Goal: Transaction & Acquisition: Purchase product/service

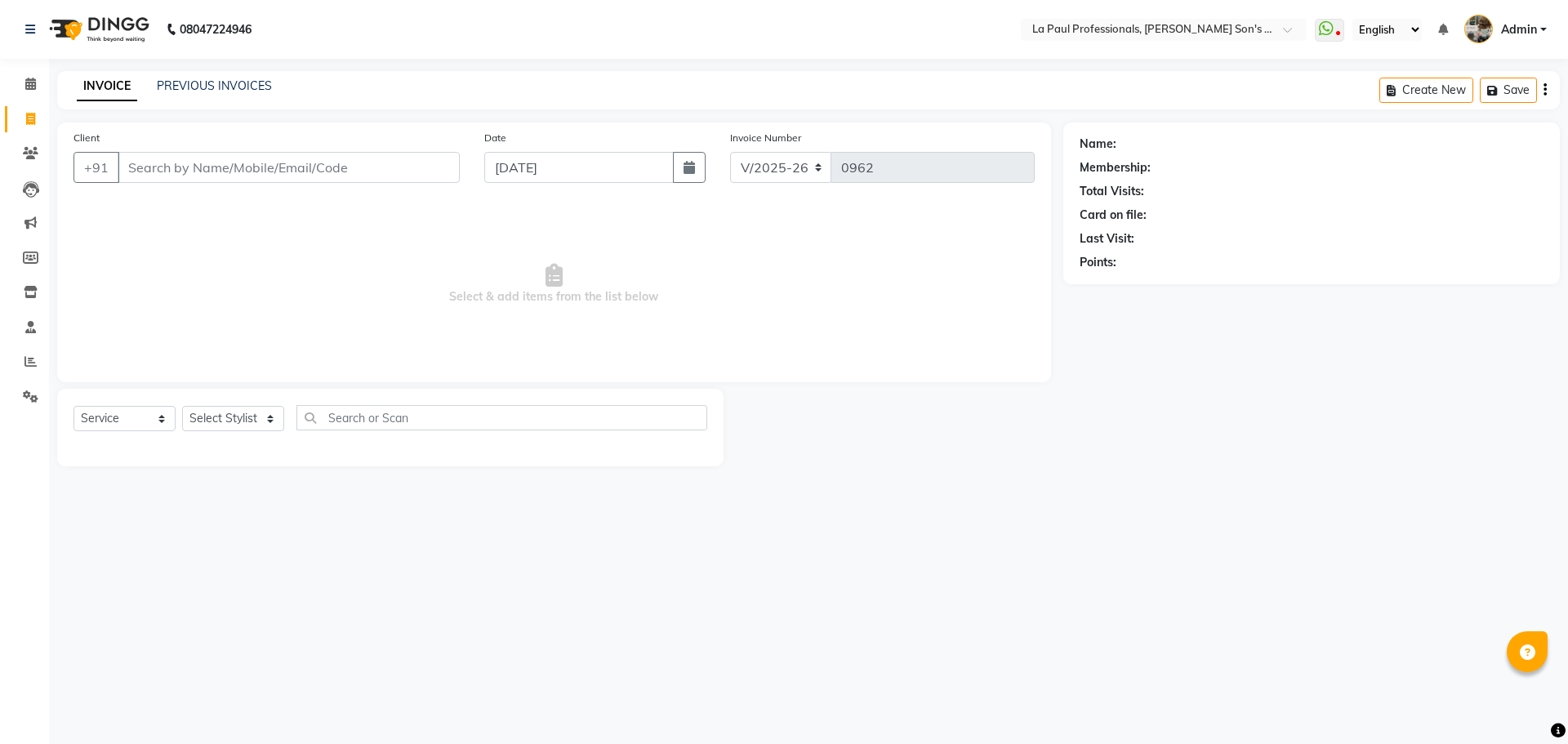
select select "6271"
select select "service"
click at [275, 159] on input "Client" at bounding box center [289, 168] width 342 height 31
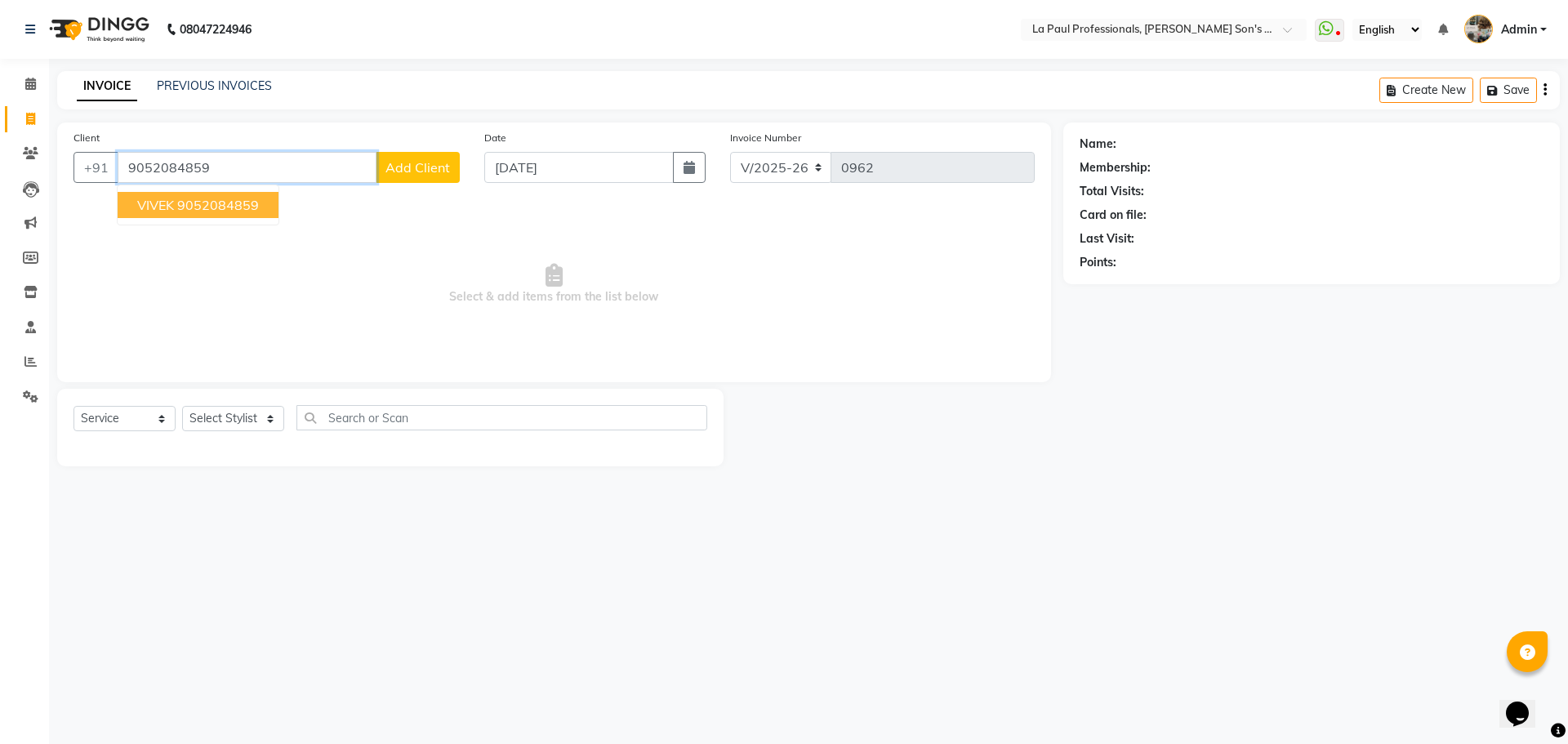
click at [181, 209] on ngb-highlight "9052084859" at bounding box center [217, 205] width 82 height 16
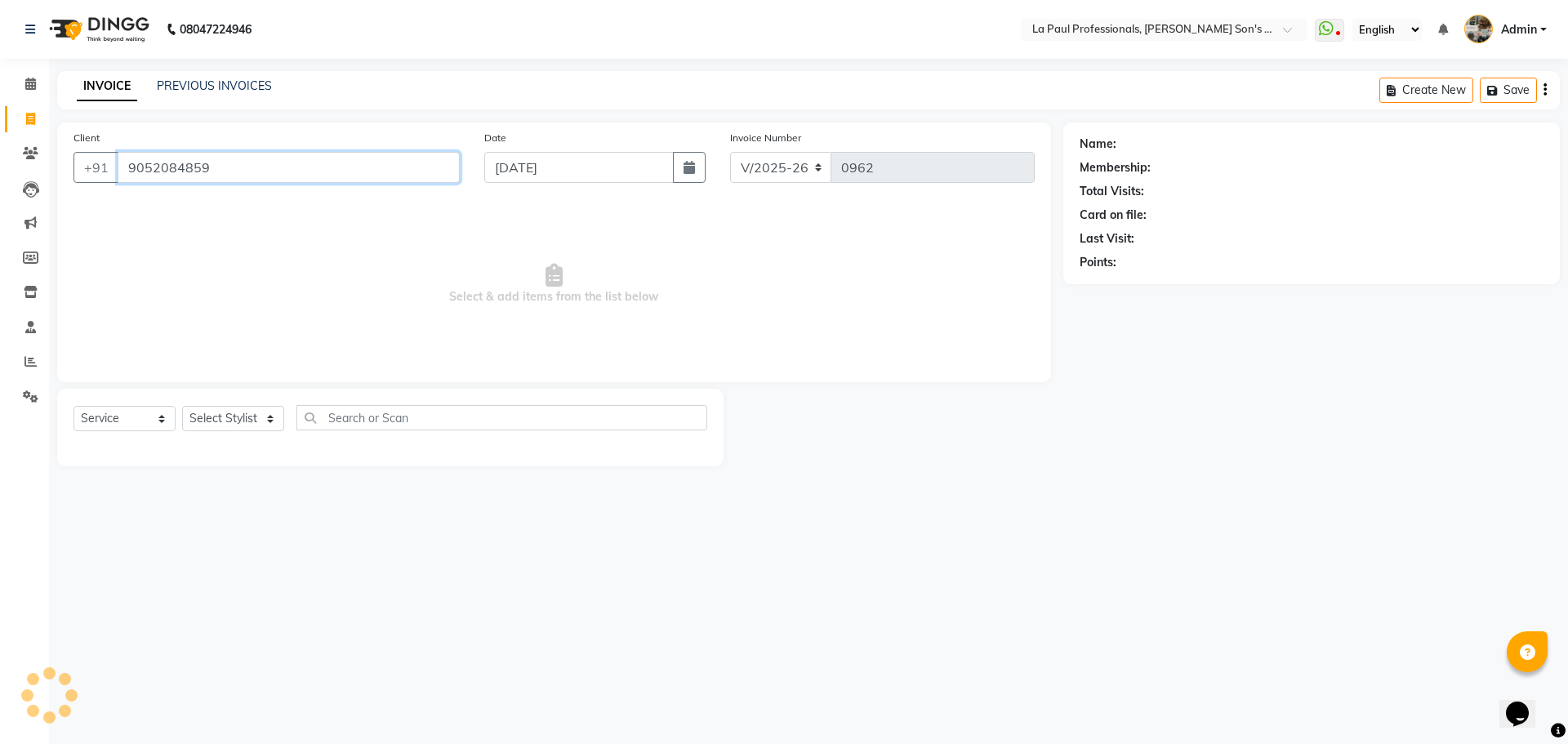
type input "9052084859"
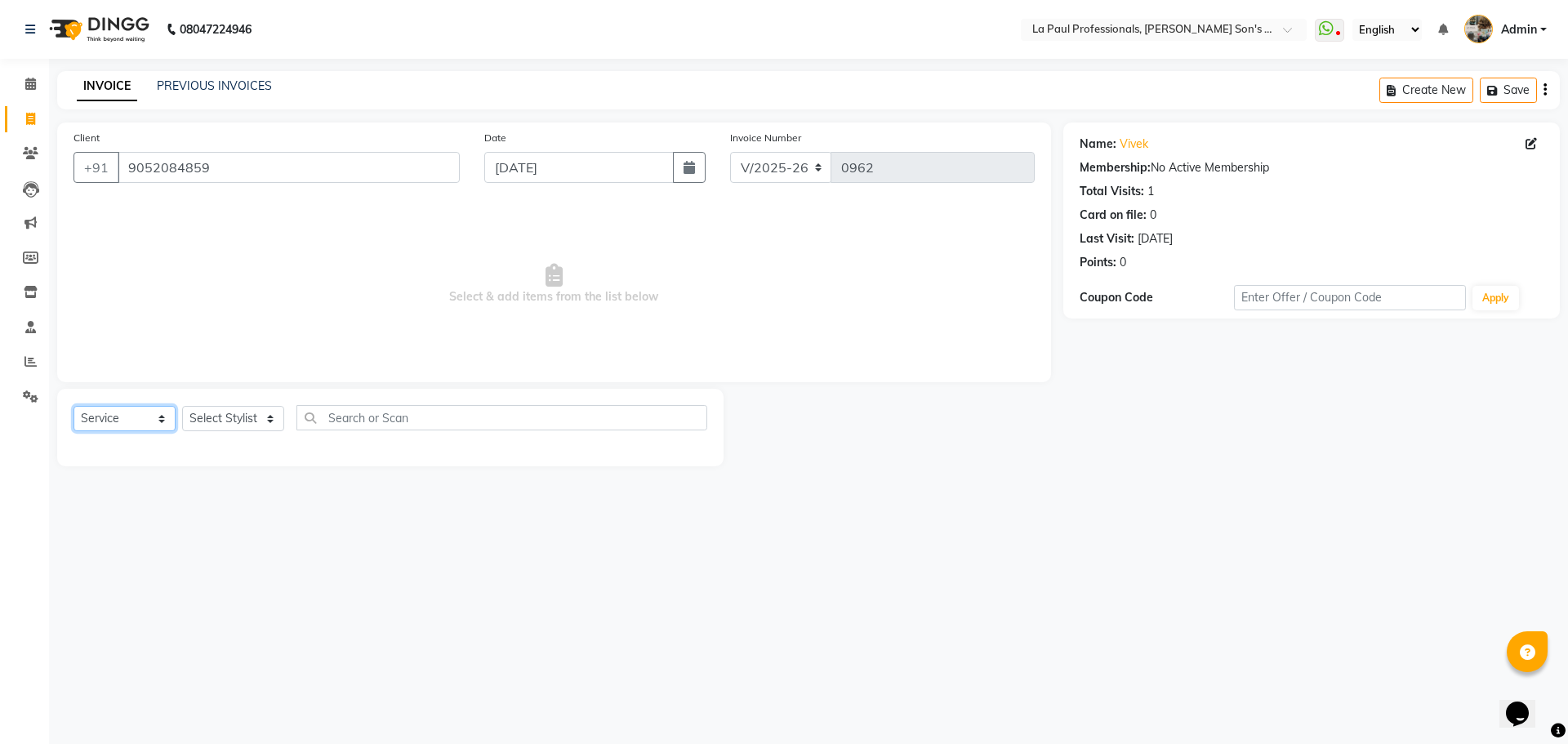
click at [124, 423] on select "Select Service Product Membership Package Voucher Prepaid Gift Card" at bounding box center [124, 418] width 102 height 25
click at [73, 406] on select "Select Service Product Membership Package Voucher Prepaid Gift Card" at bounding box center [124, 418] width 102 height 25
click at [241, 422] on select "Select Stylist APAM [PERSON_NAME] PRIYA [PERSON_NAME] SASA [PERSON_NAME]" at bounding box center [233, 418] width 102 height 25
select select "48213"
click at [182, 406] on select "Select Stylist APAM [PERSON_NAME] PRIYA [PERSON_NAME] SASA [PERSON_NAME]" at bounding box center [233, 418] width 102 height 25
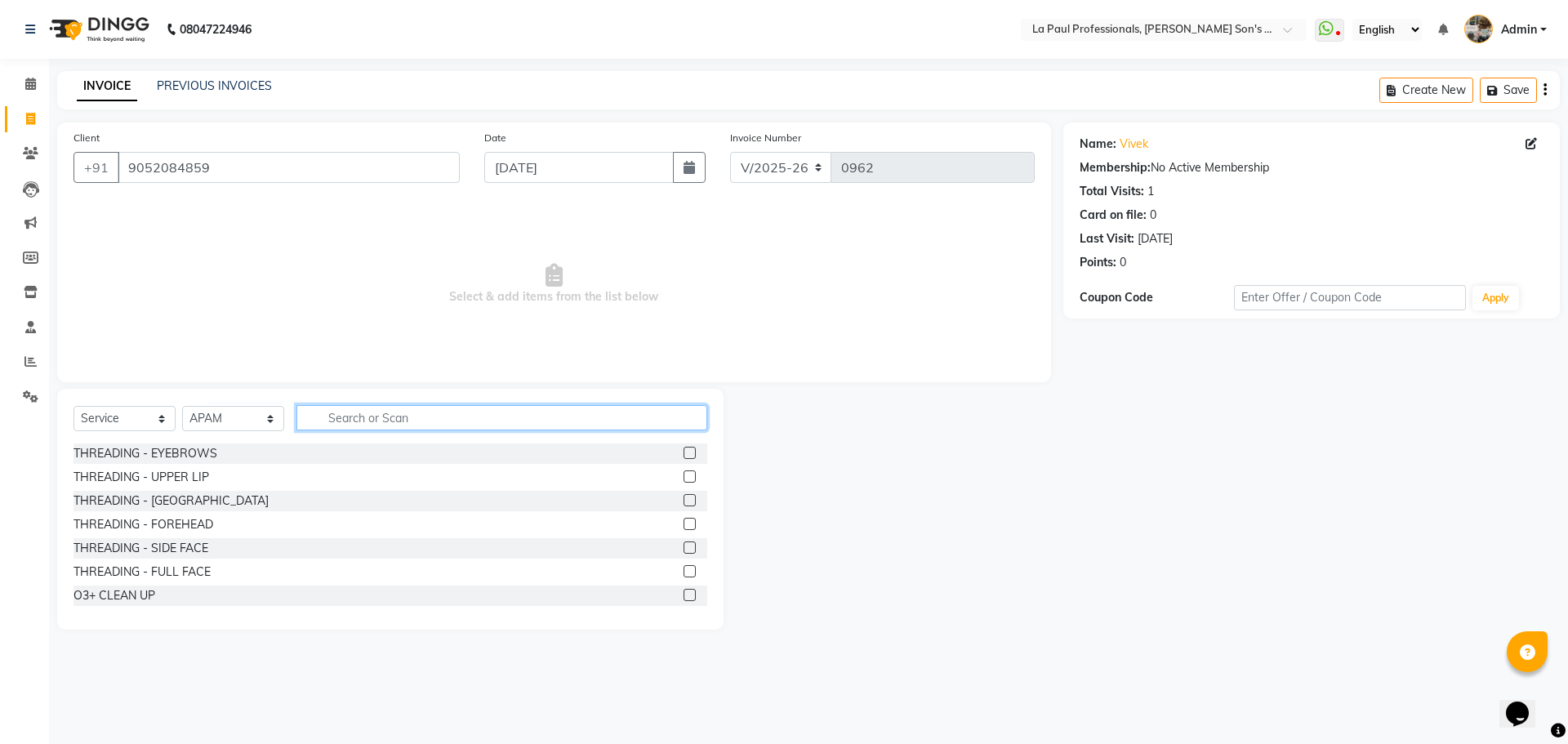
click at [469, 415] on input "text" at bounding box center [502, 417] width 411 height 25
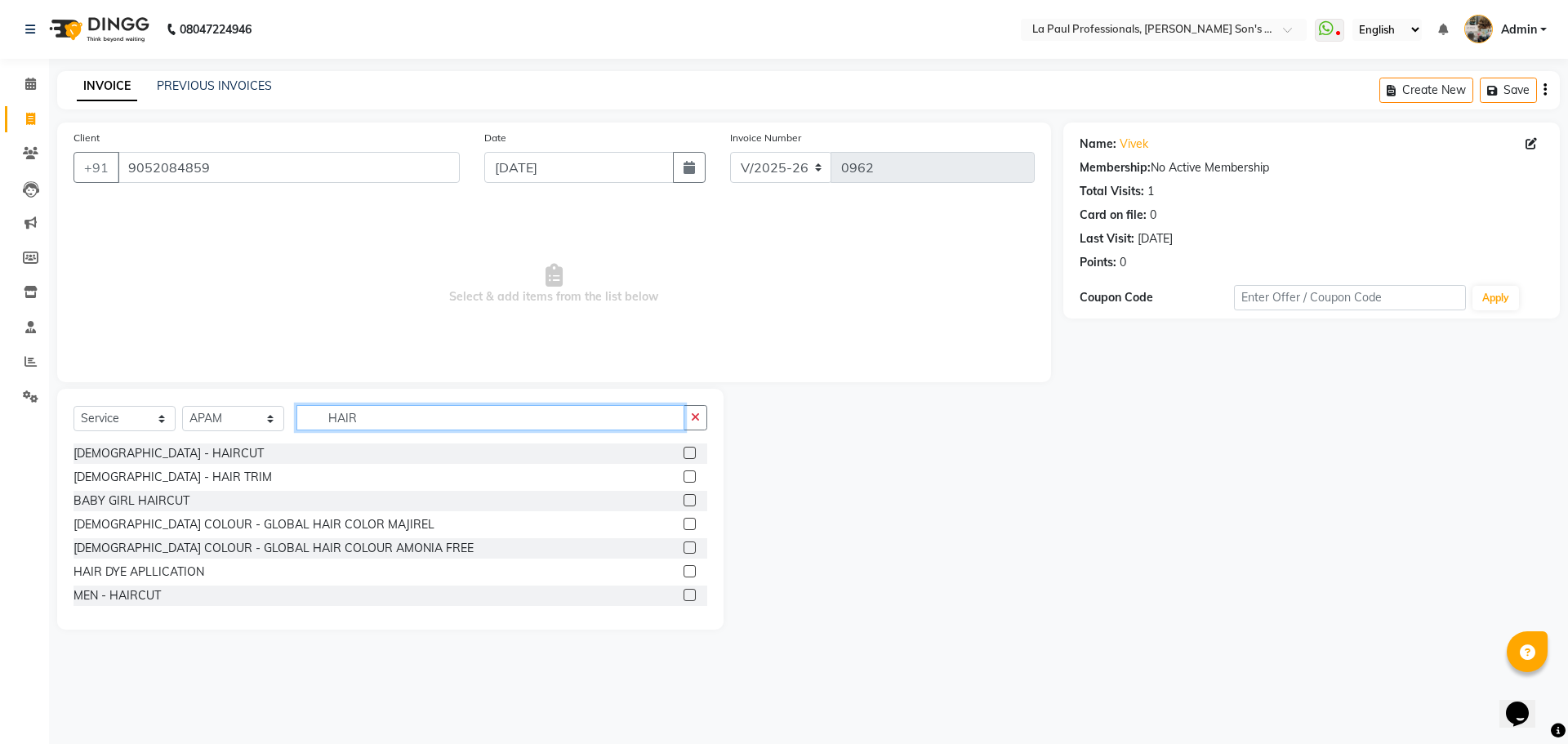
type input "HAIR"
click at [683, 596] on label at bounding box center [689, 595] width 12 height 12
click at [683, 596] on input "checkbox" at bounding box center [689, 596] width 10 height 10
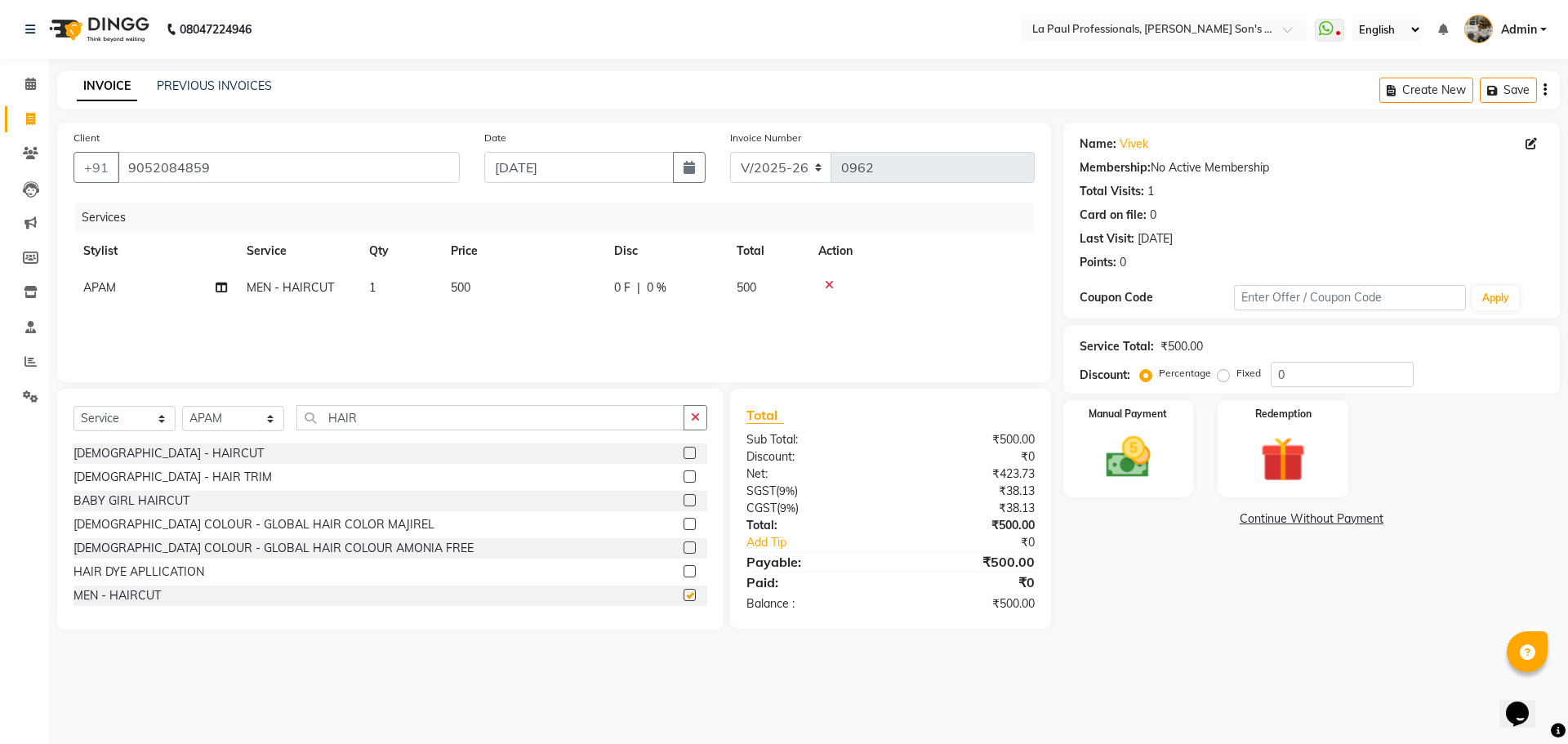
checkbox input "false"
click at [525, 415] on input "HAIR" at bounding box center [490, 417] width 388 height 25
type input "H"
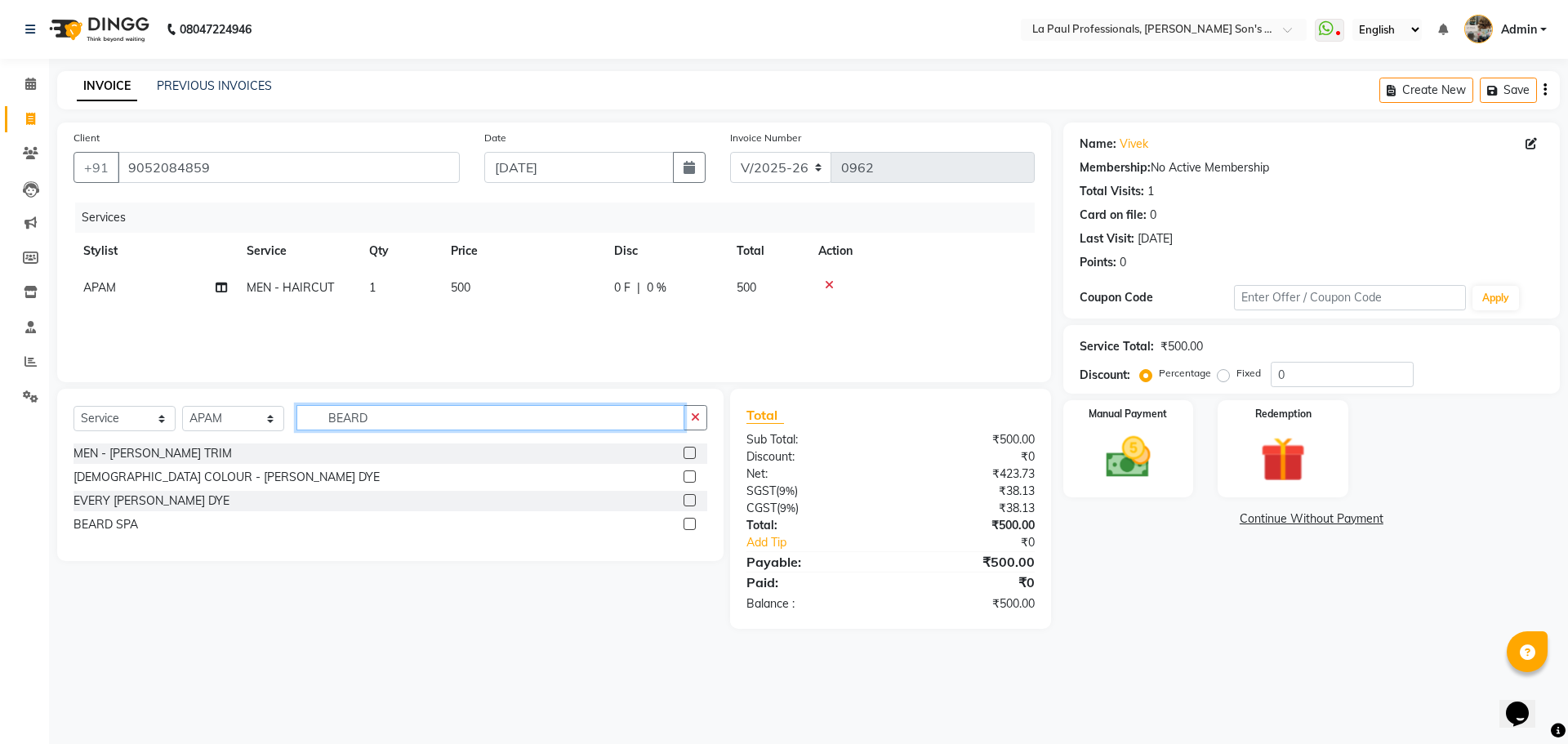
type input "BEARD"
click at [692, 452] on label at bounding box center [689, 453] width 12 height 12
click at [692, 452] on input "checkbox" at bounding box center [689, 453] width 10 height 10
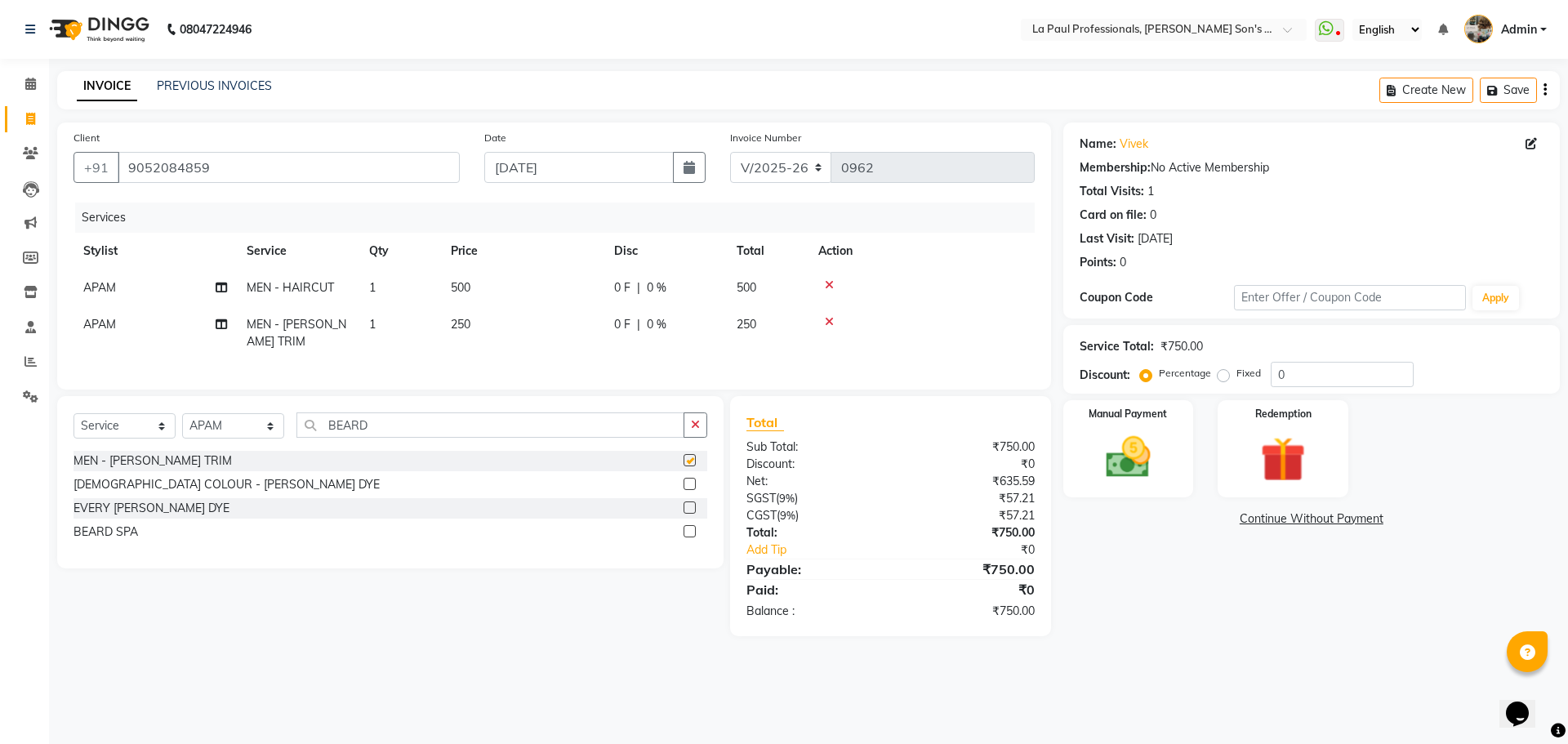
checkbox input "false"
click at [510, 438] on input "BEARD" at bounding box center [490, 425] width 388 height 25
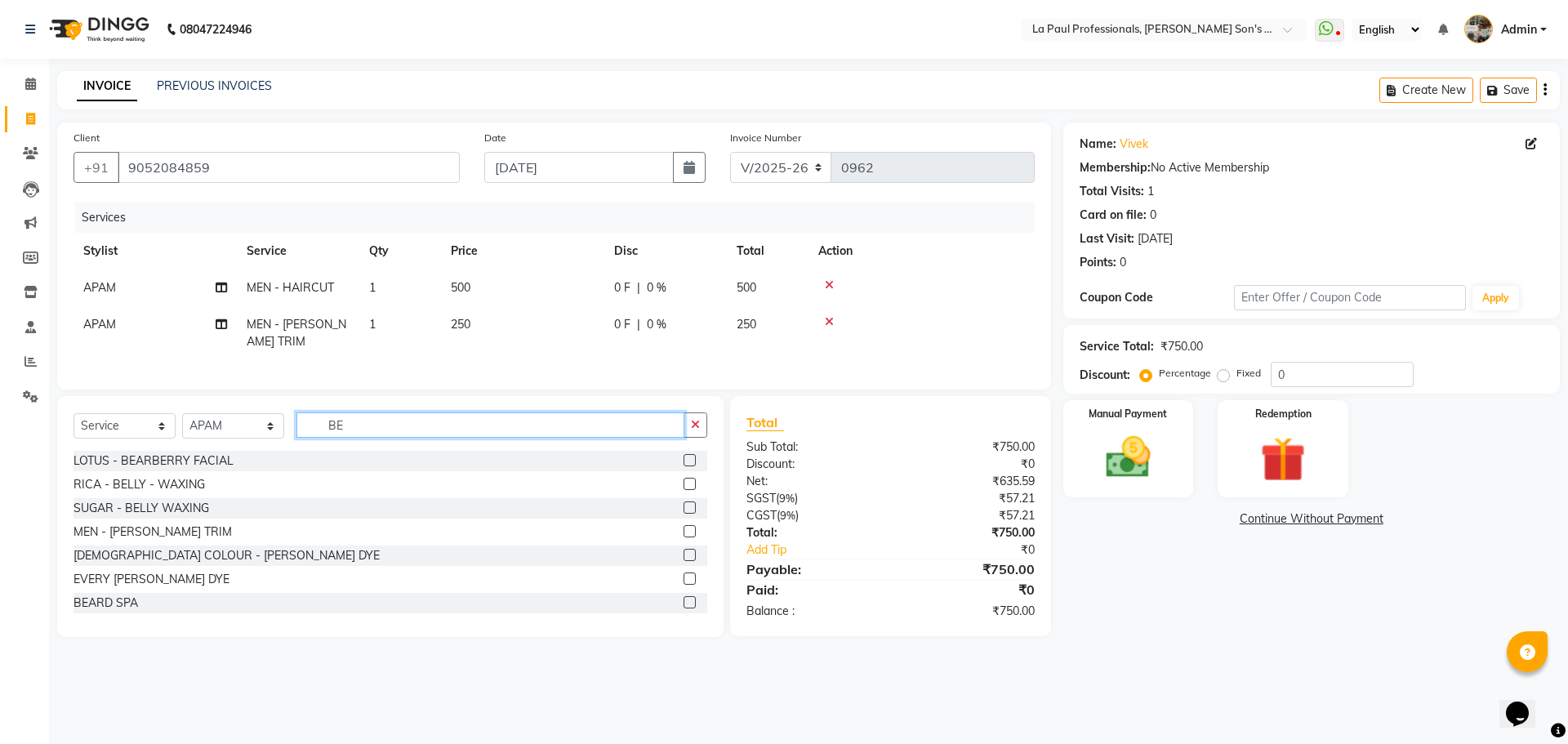
type input "B"
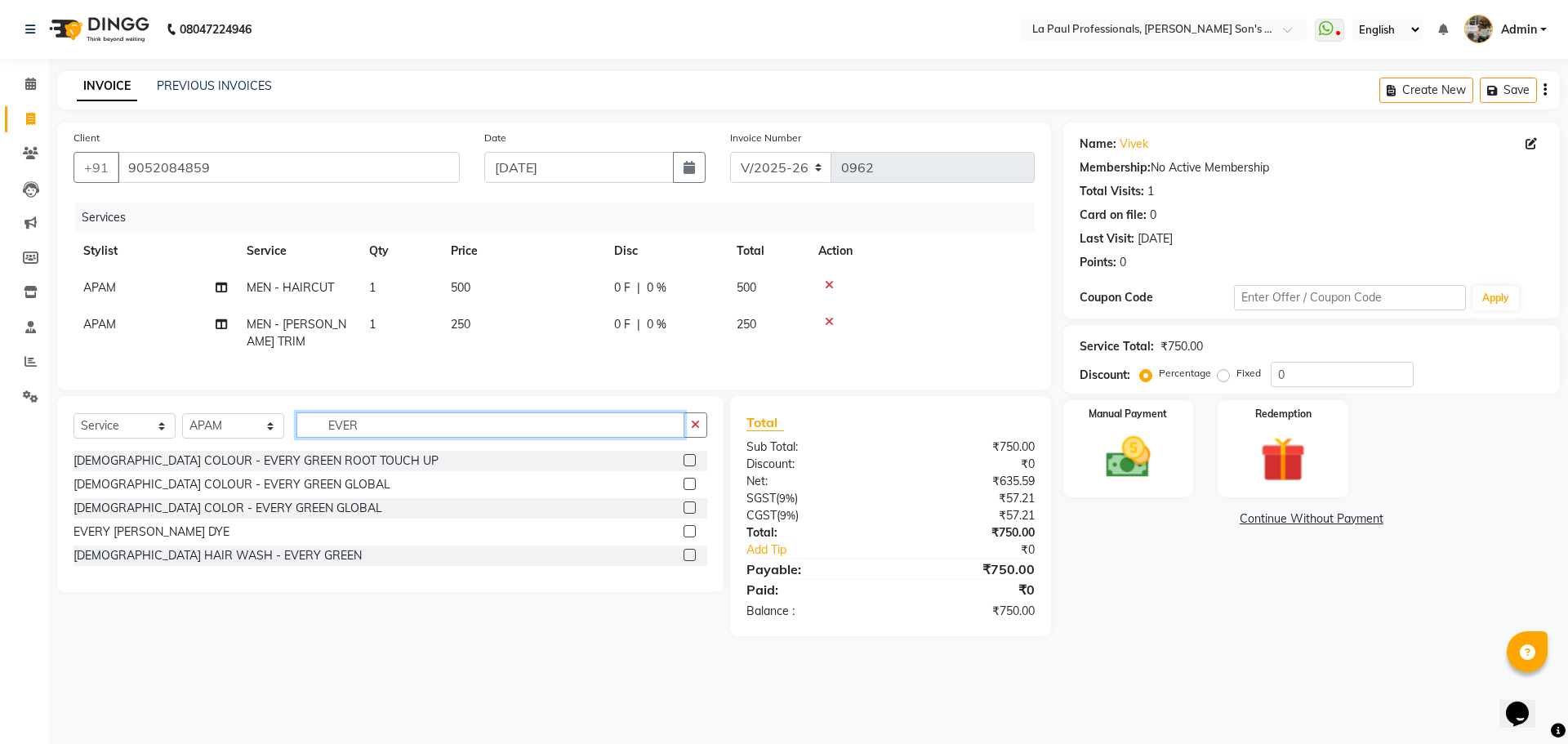
type input "EVER"
click at [691, 513] on label at bounding box center [689, 507] width 12 height 12
click at [691, 513] on input "checkbox" at bounding box center [689, 508] width 10 height 10
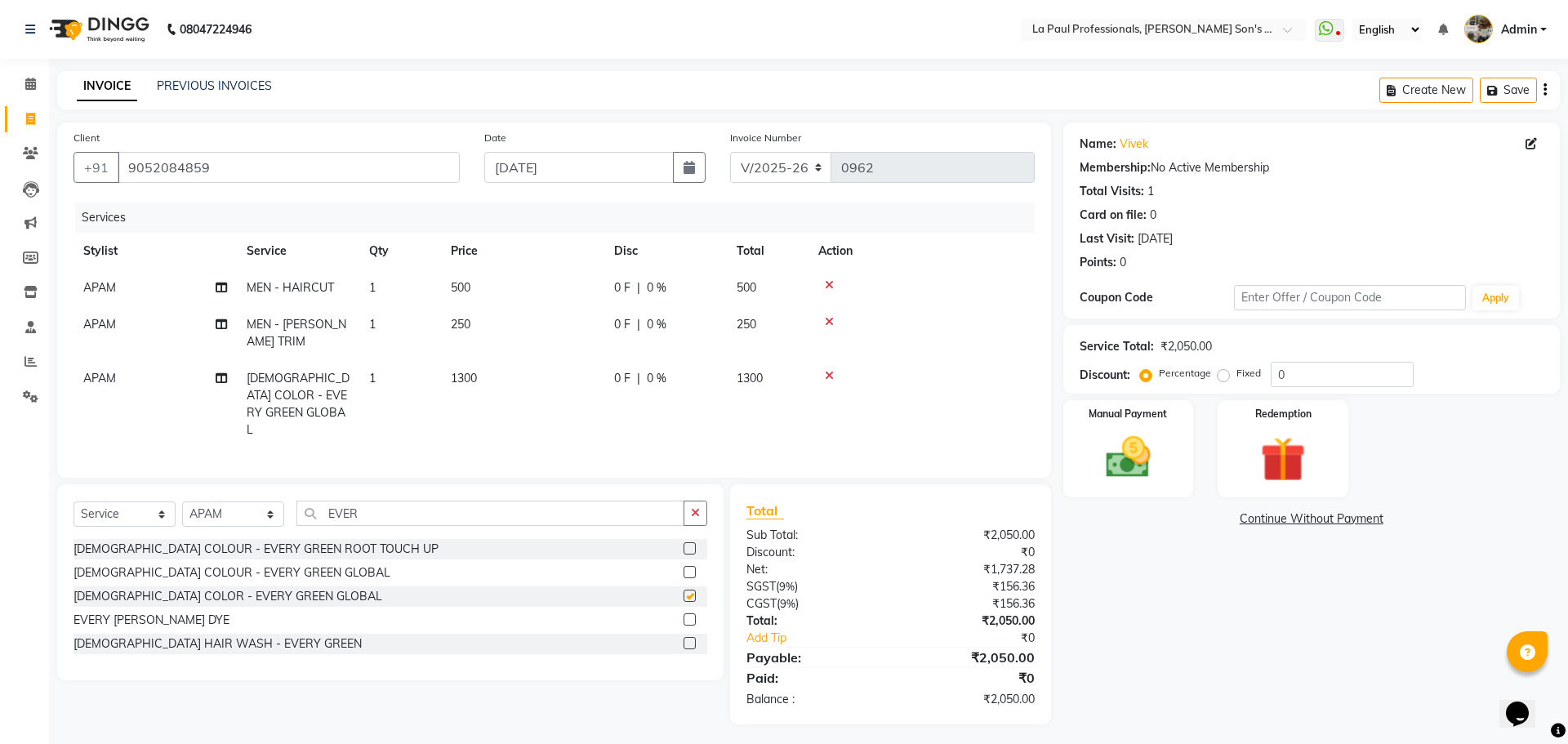
checkbox input "false"
click at [129, 503] on select "Select Service Product Membership Package Voucher Prepaid Gift Card" at bounding box center [124, 513] width 102 height 25
select select "membership"
click at [73, 501] on select "Select Service Product Membership Package Voucher Prepaid Gift Card" at bounding box center [124, 513] width 102 height 25
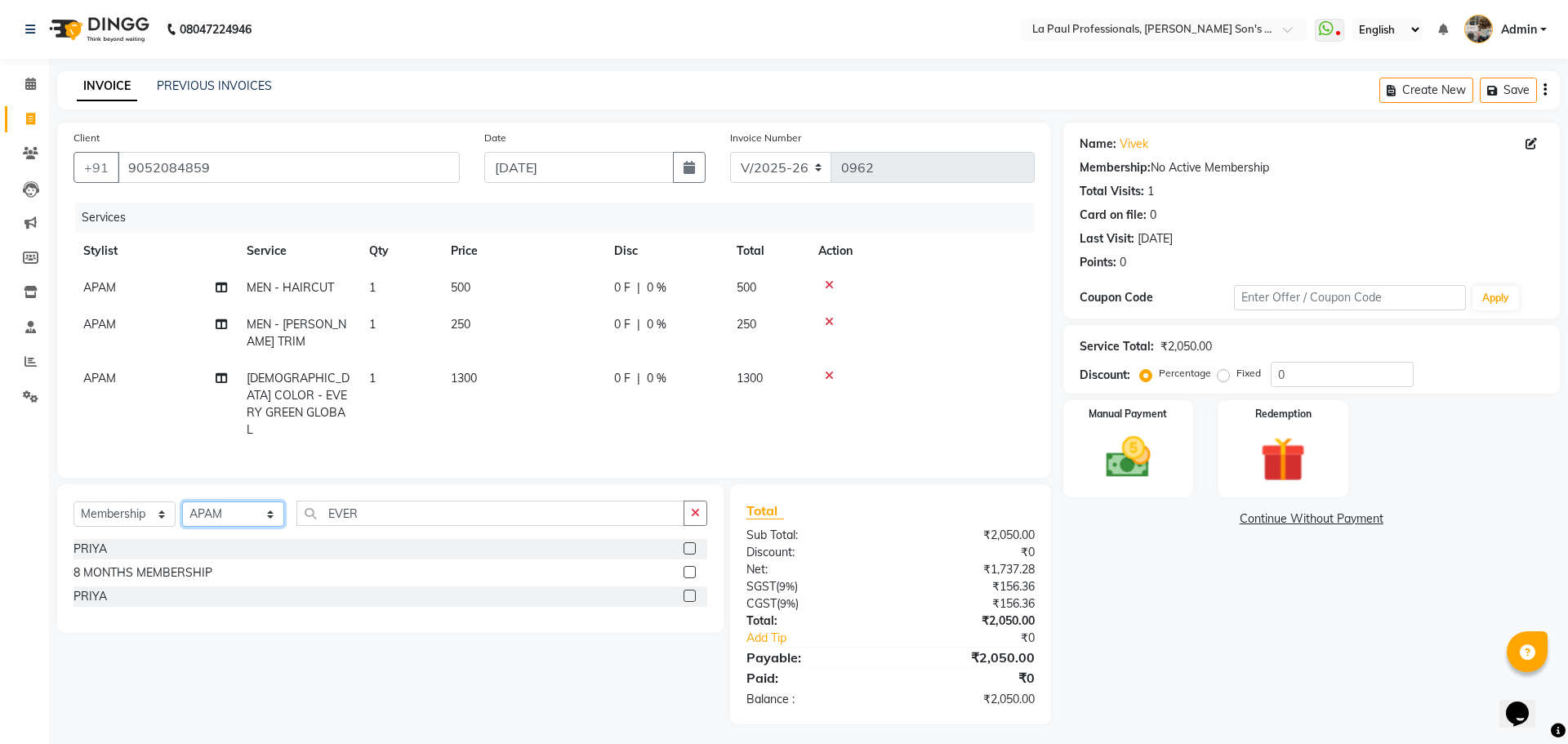
click at [242, 503] on select "Select Stylist APAM [PERSON_NAME] PRIYA [PERSON_NAME] SASA [PERSON_NAME]" at bounding box center [233, 513] width 102 height 25
select select "69750"
click at [182, 501] on select "Select Stylist APAM [PERSON_NAME] PRIYA [PERSON_NAME] SASA [PERSON_NAME]" at bounding box center [233, 513] width 102 height 25
click at [692, 569] on label at bounding box center [689, 572] width 12 height 12
click at [692, 569] on input "checkbox" at bounding box center [689, 573] width 10 height 10
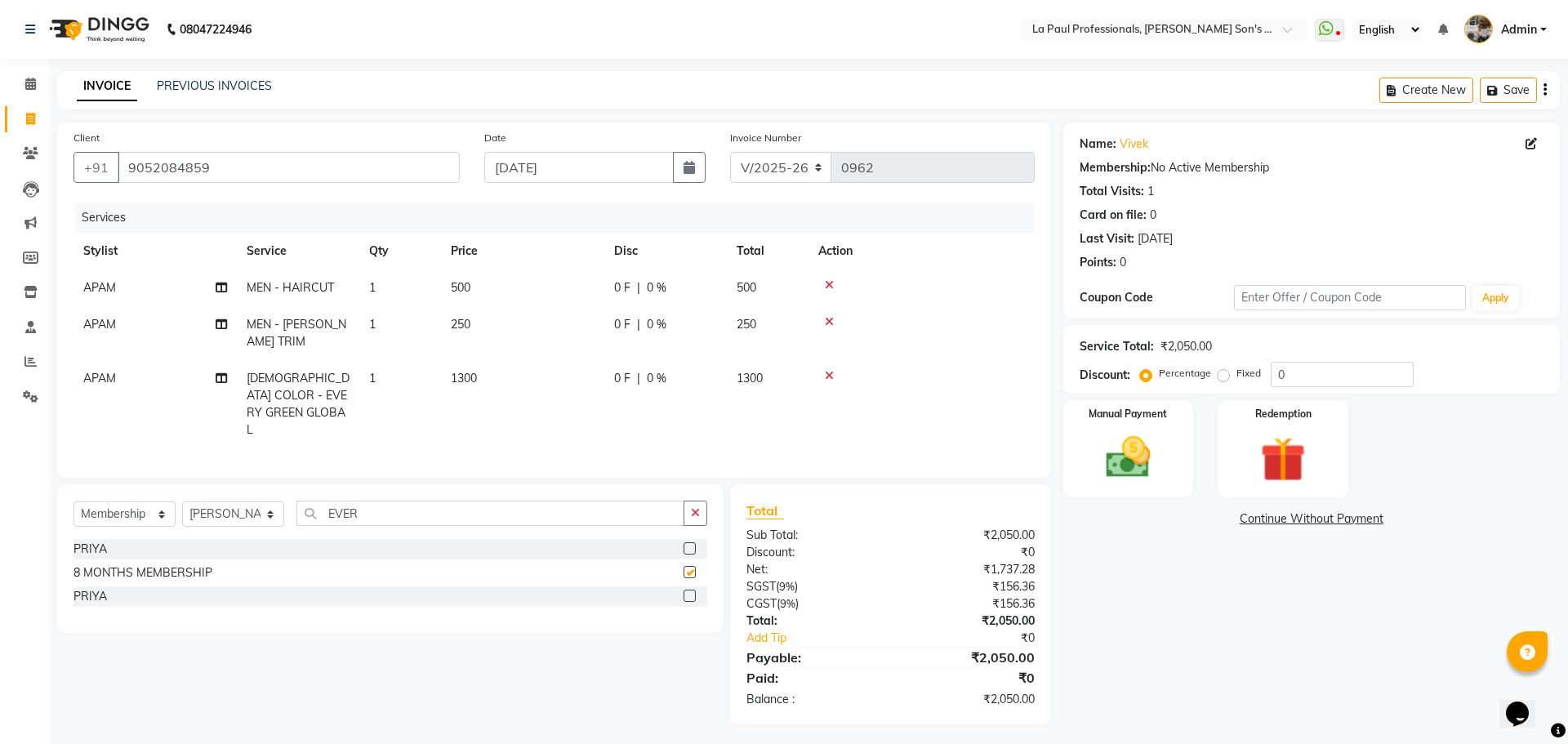
select select "select"
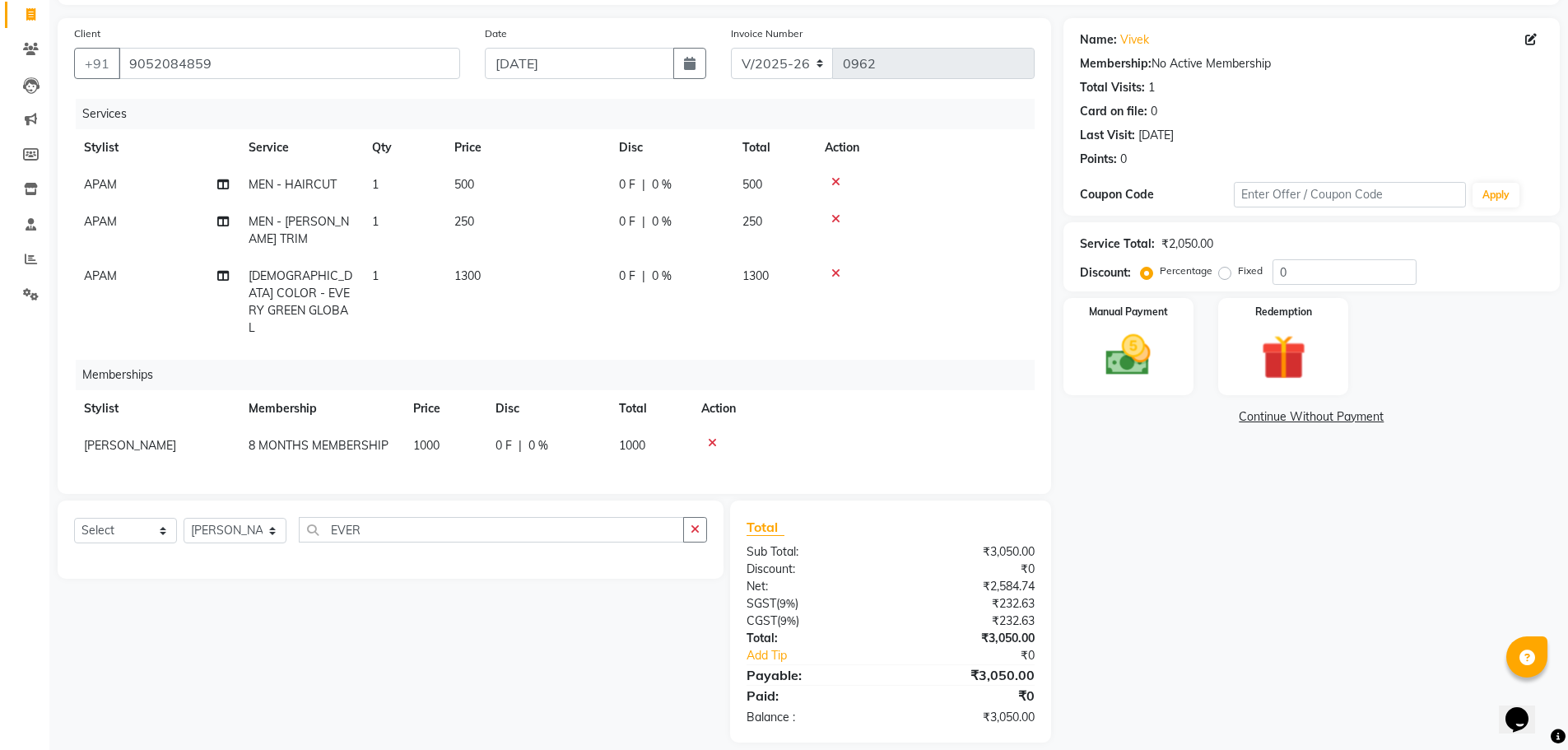
scroll to position [118, 0]
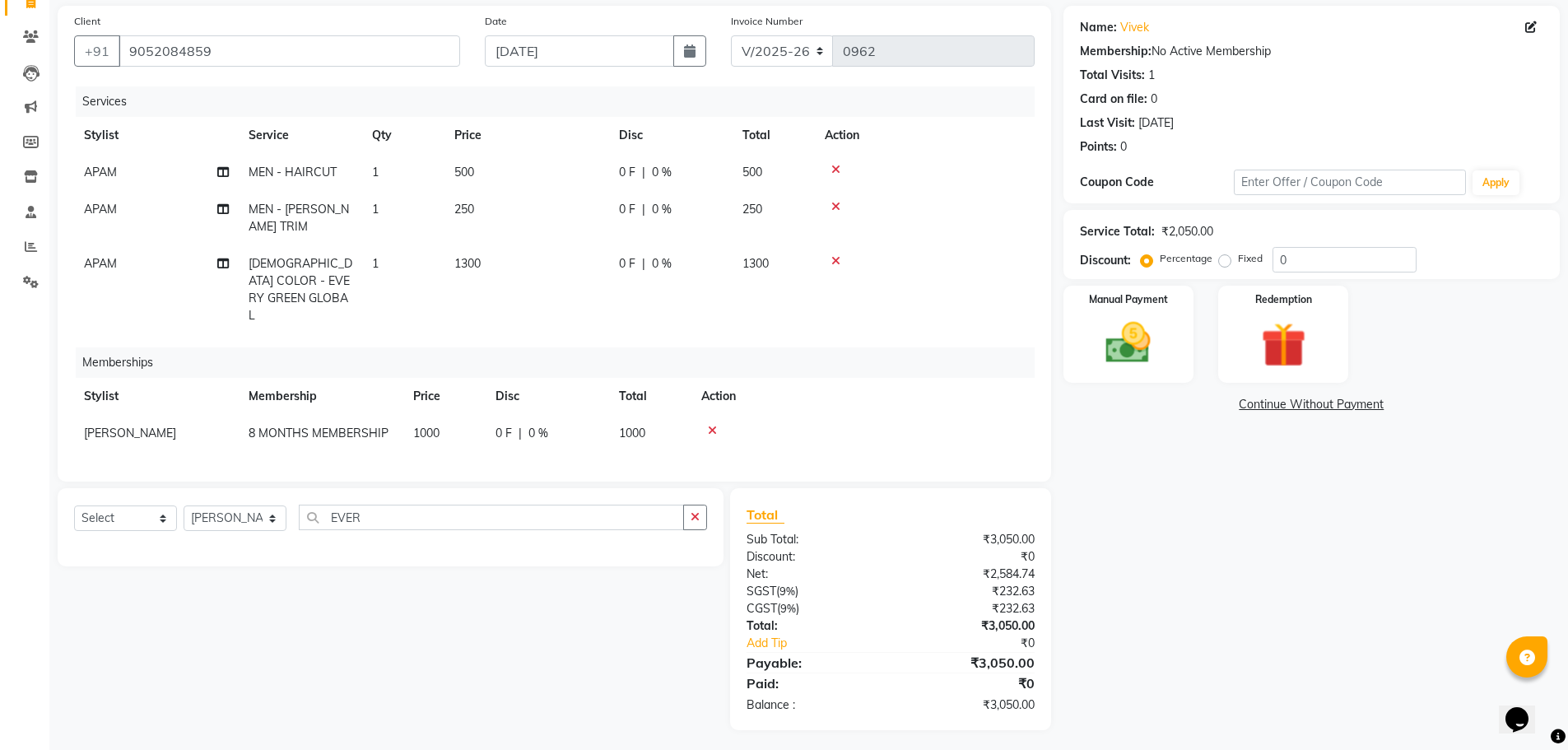
click at [667, 166] on span "0 %" at bounding box center [661, 173] width 20 height 17
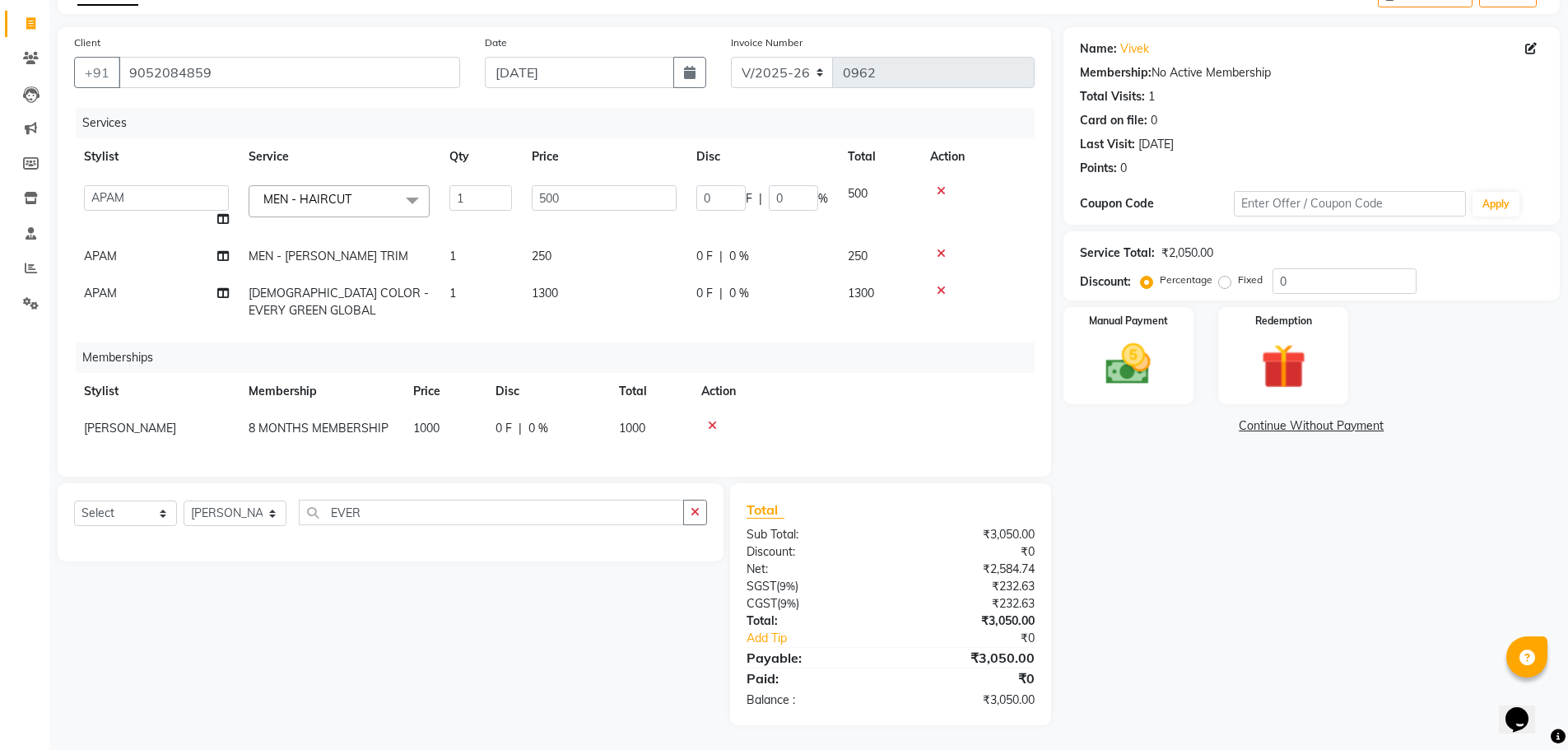
scroll to position [108, 0]
click at [723, 188] on input "0" at bounding box center [721, 198] width 49 height 25
type input "15"
click at [751, 243] on tr "APAM MEN - BEARD TRIM 1 250 0 F | 0 % 250" at bounding box center [554, 257] width 960 height 37
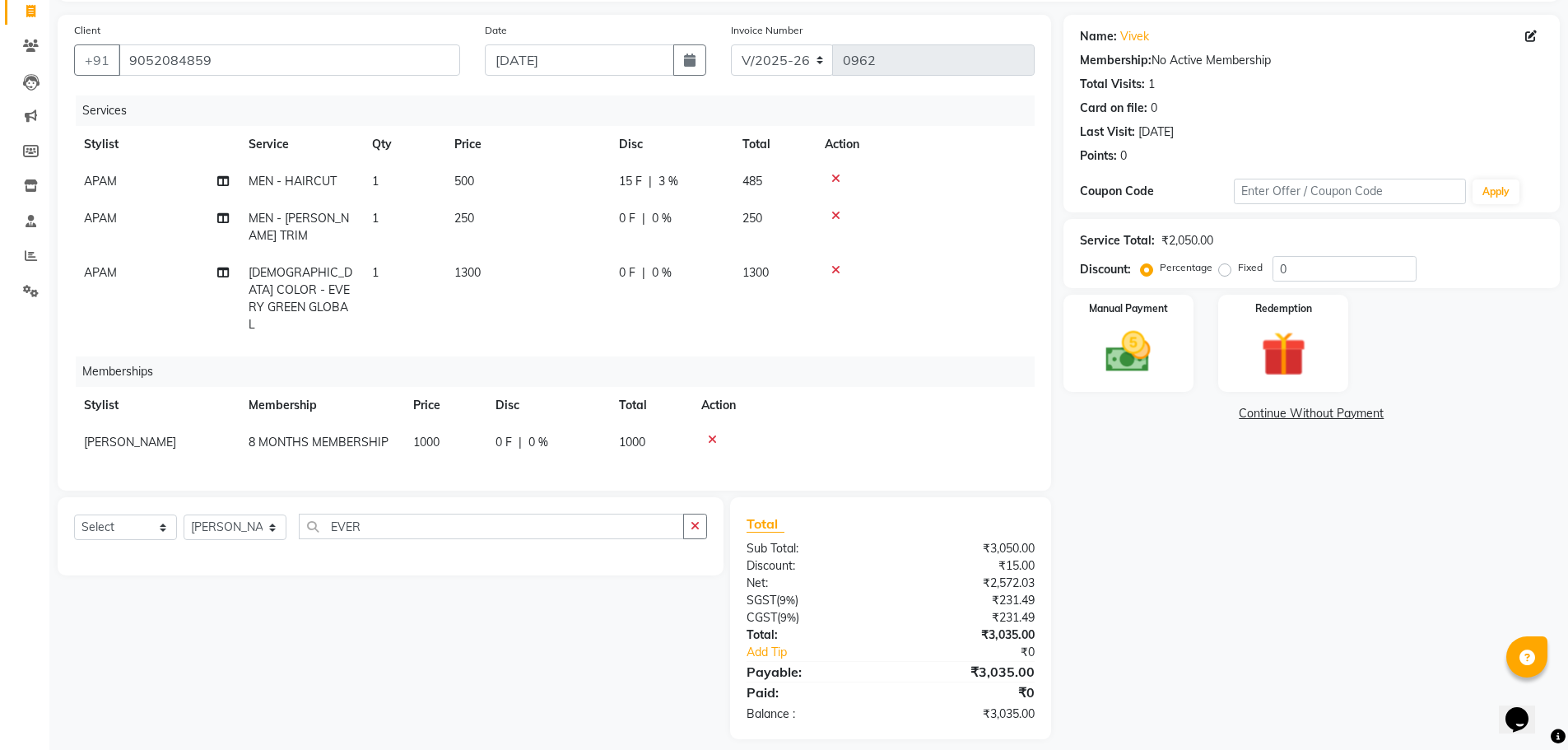
click at [634, 218] on span "0 F" at bounding box center [627, 218] width 16 height 17
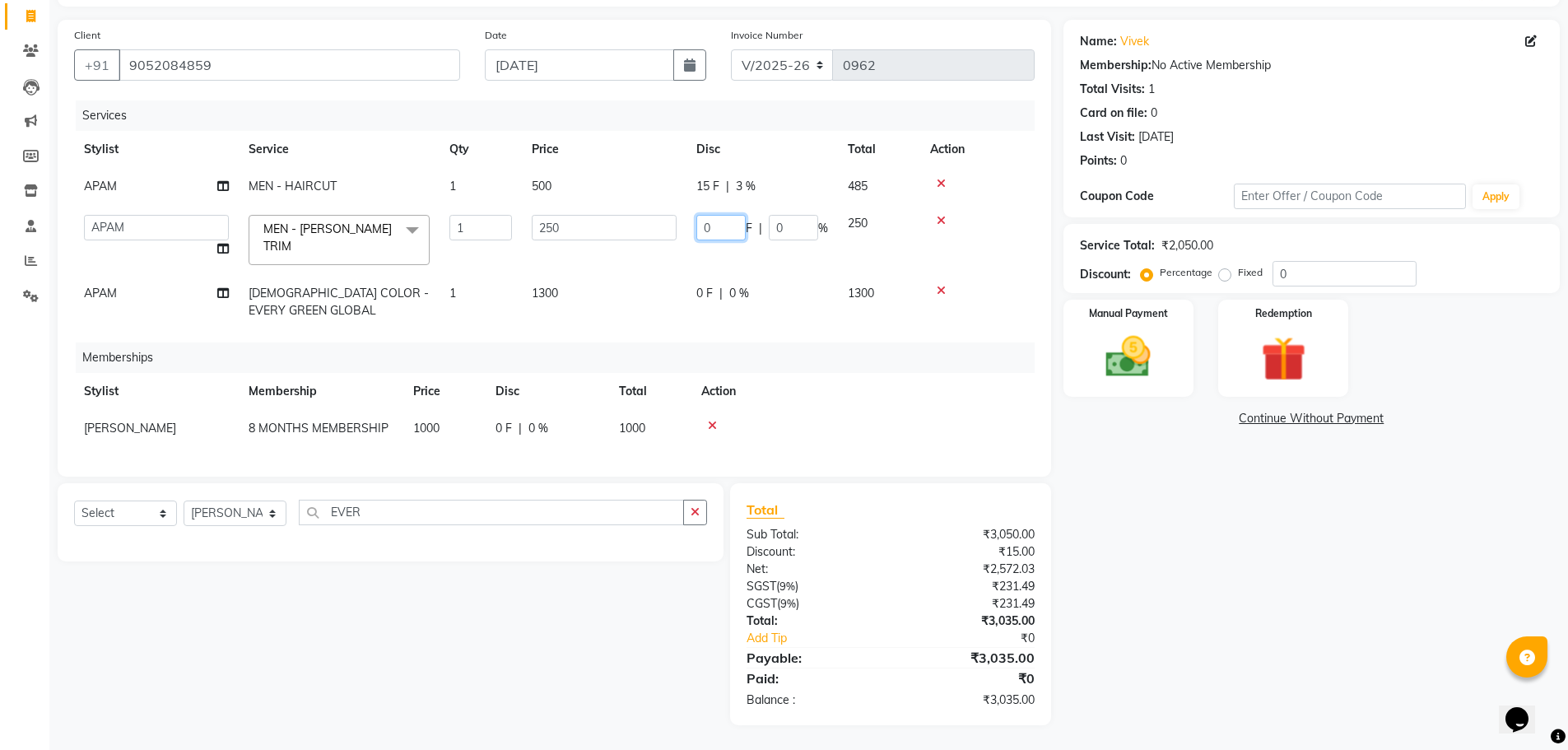
click at [737, 222] on input "0" at bounding box center [721, 227] width 49 height 25
type input "15"
drag, startPoint x: 804, startPoint y: 226, endPoint x: 833, endPoint y: 248, distance: 36.4
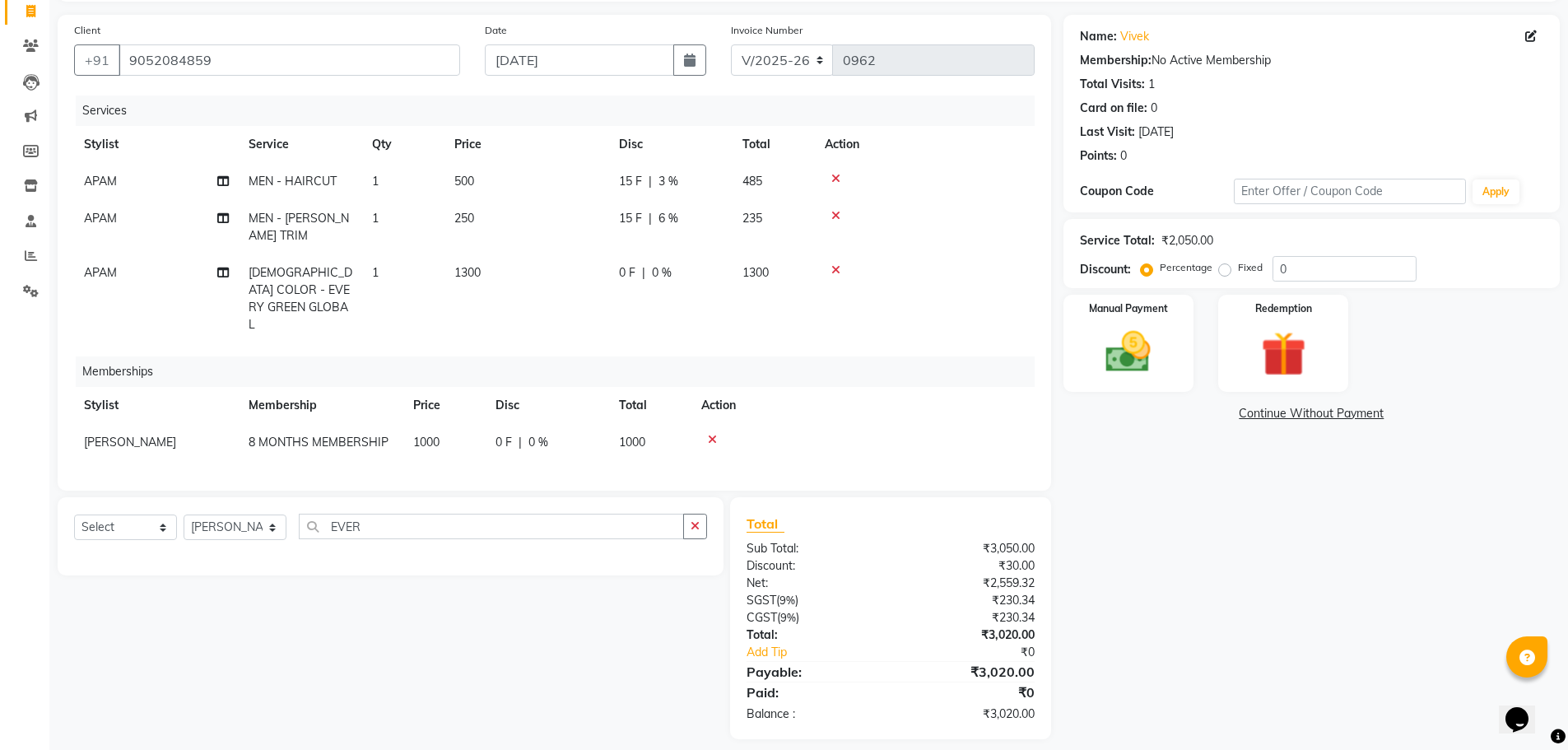
click at [634, 271] on span "0 F" at bounding box center [627, 273] width 16 height 17
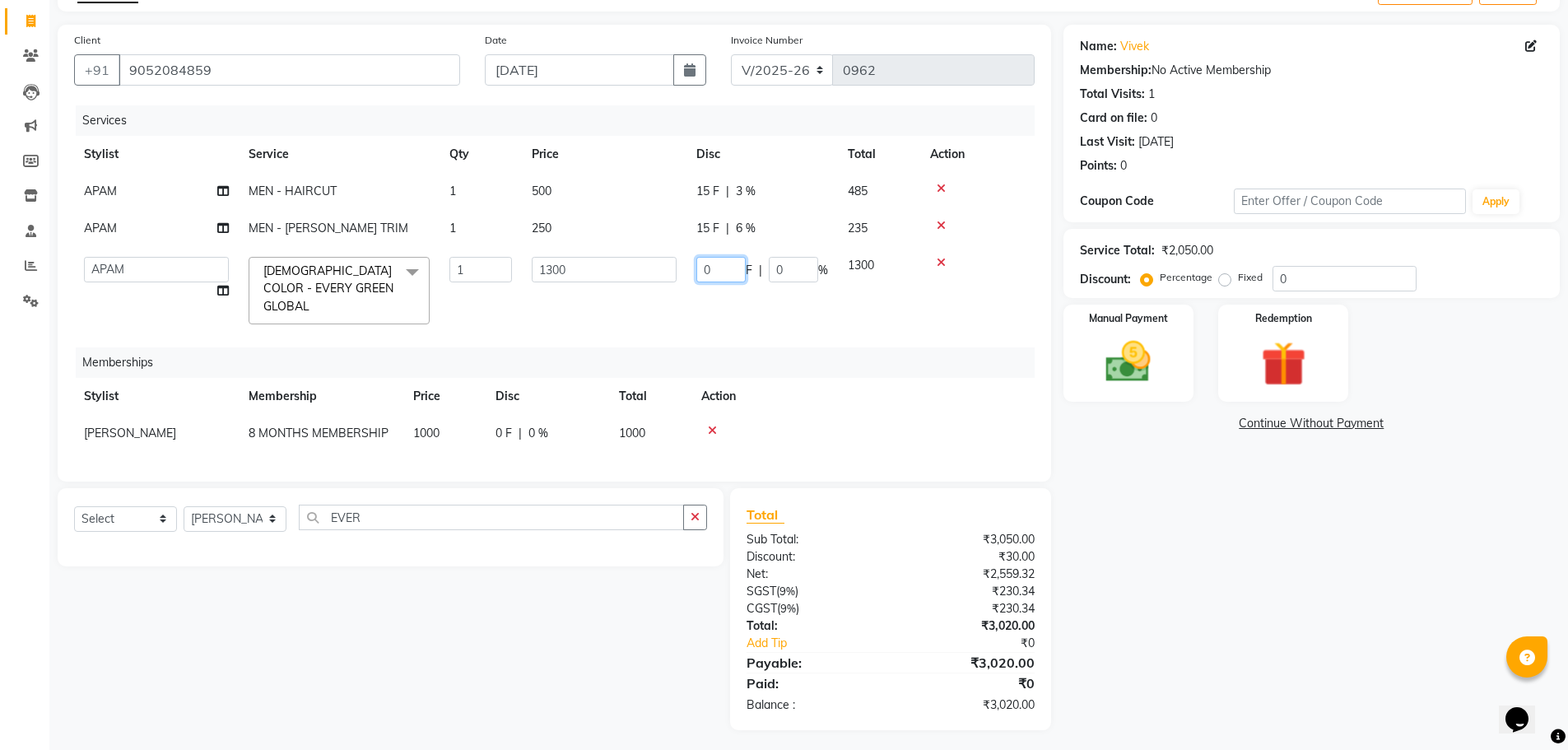
click at [725, 269] on input "0" at bounding box center [721, 269] width 49 height 25
type input "15"
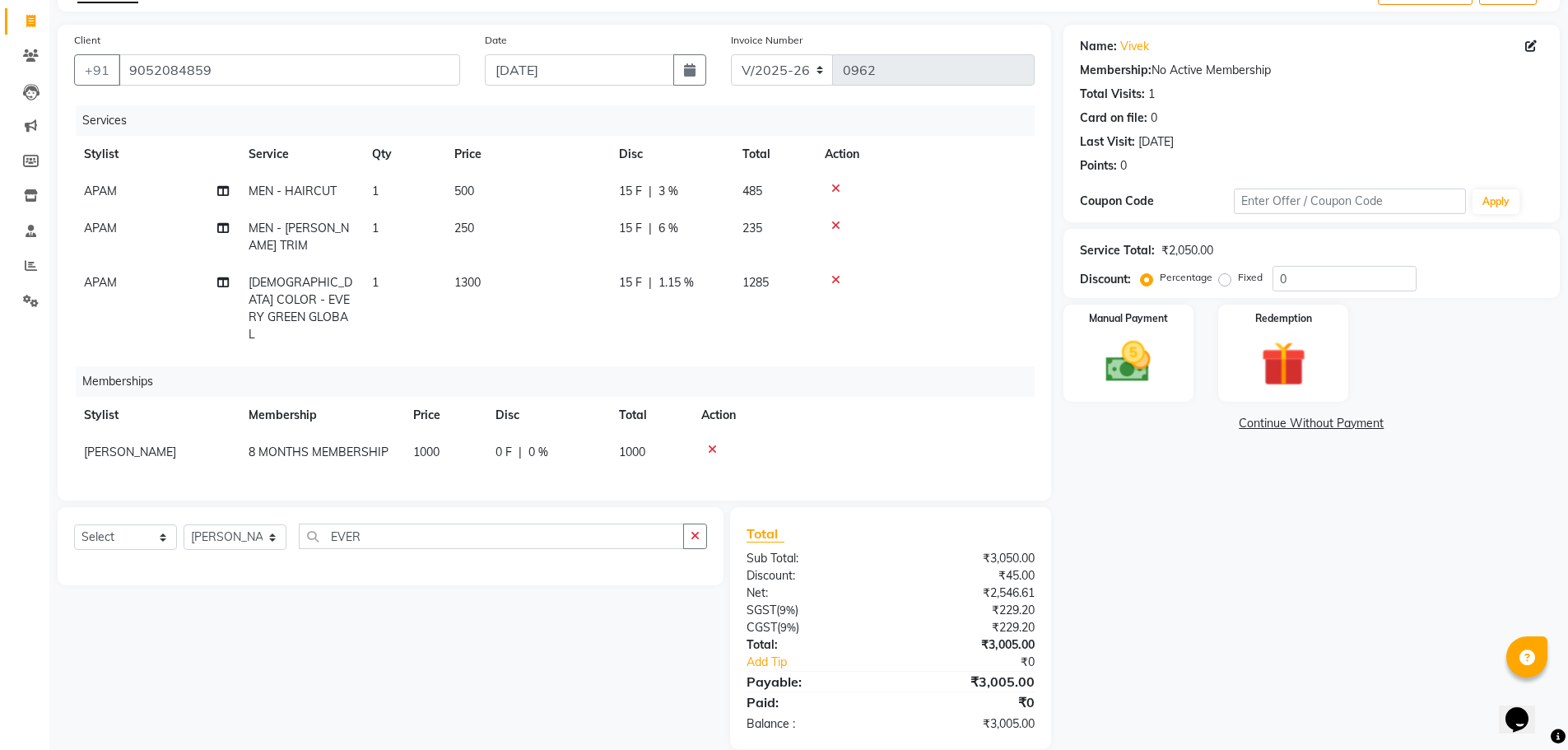
click at [679, 186] on div "15 F | 3 %" at bounding box center [671, 192] width 104 height 17
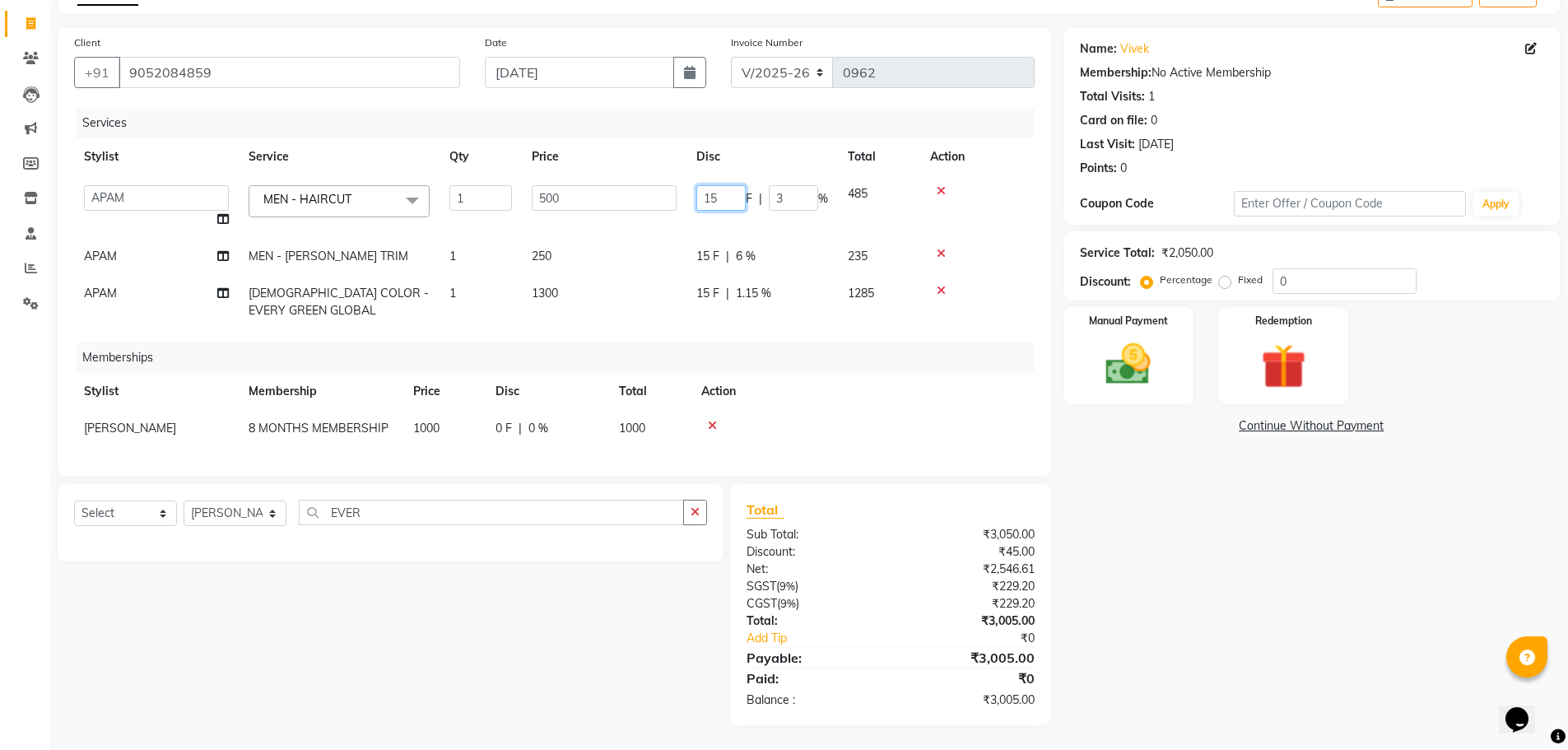
click at [734, 196] on input "15" at bounding box center [721, 198] width 49 height 25
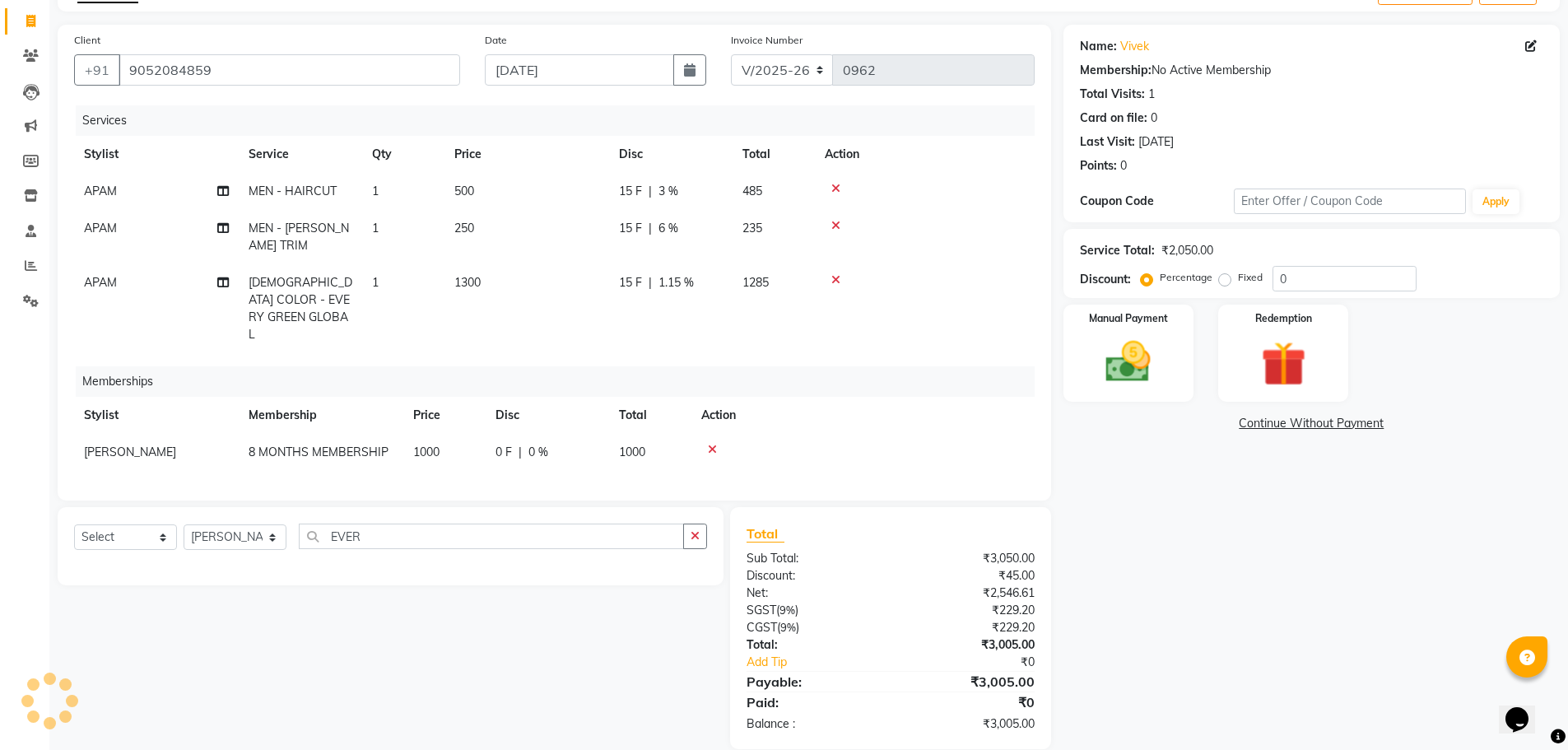
click at [838, 188] on icon at bounding box center [836, 188] width 9 height 11
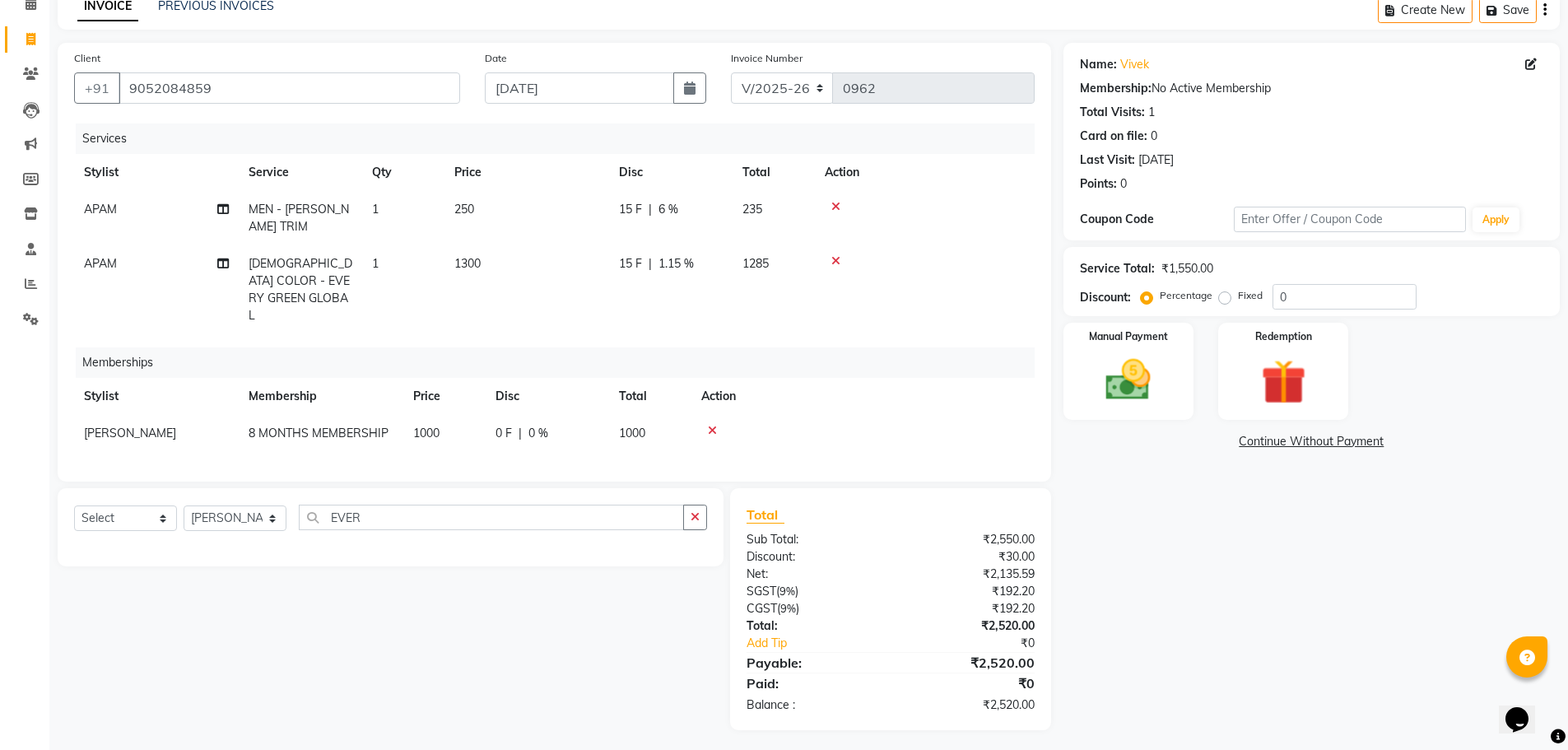
click at [838, 205] on icon at bounding box center [836, 206] width 9 height 11
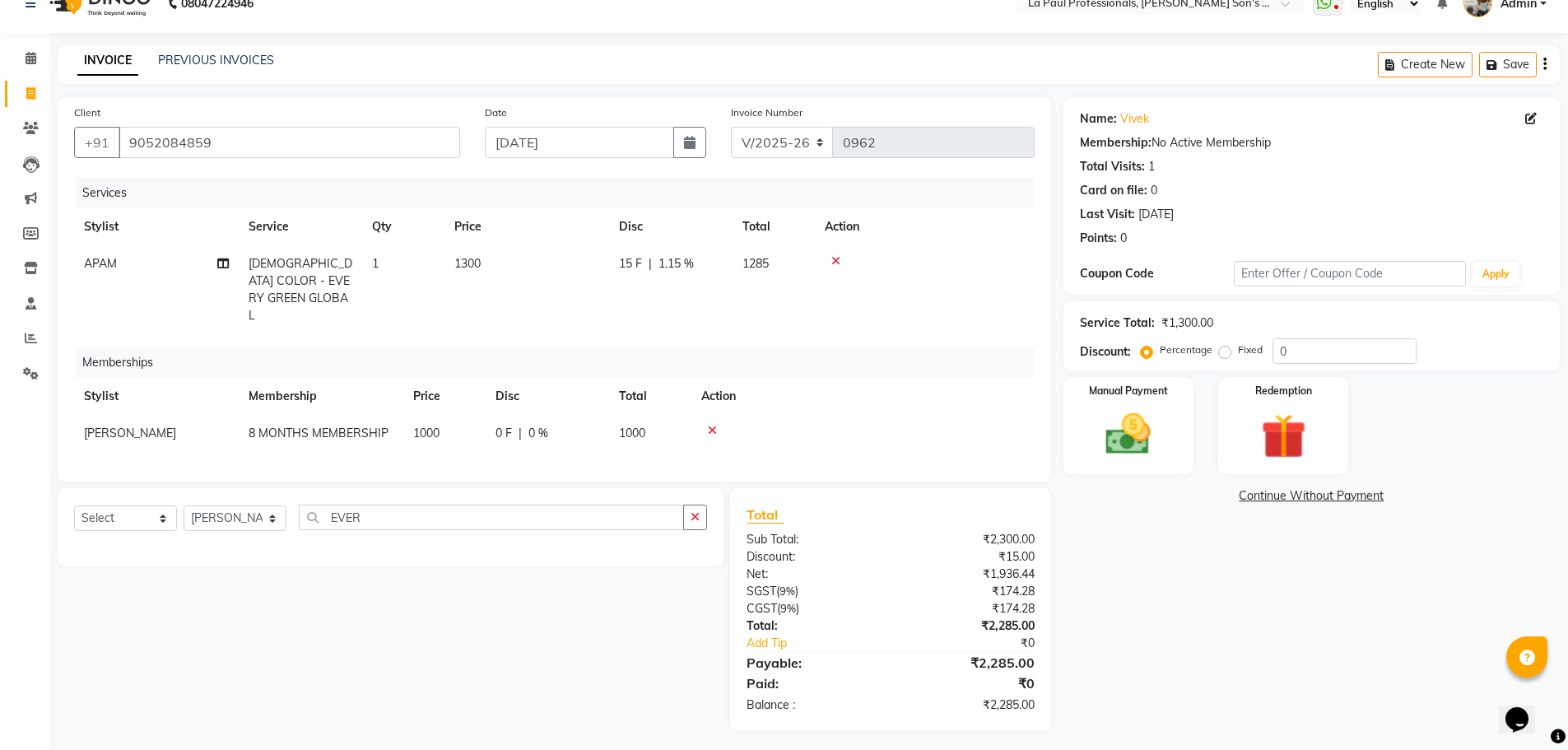
click at [832, 264] on icon at bounding box center [836, 260] width 9 height 11
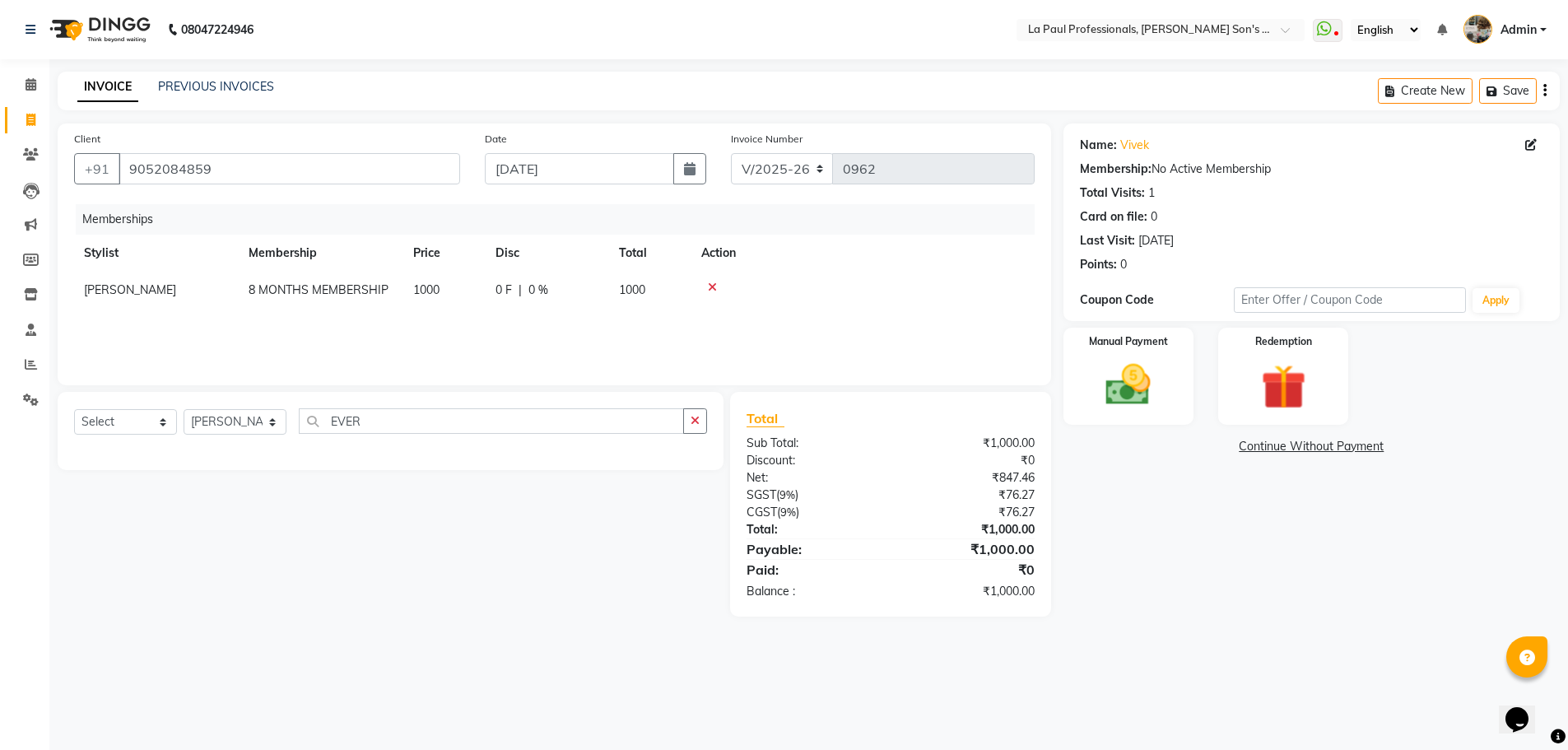
scroll to position [0, 0]
click at [1542, 145] on icon at bounding box center [1543, 145] width 11 height 11
select select "male"
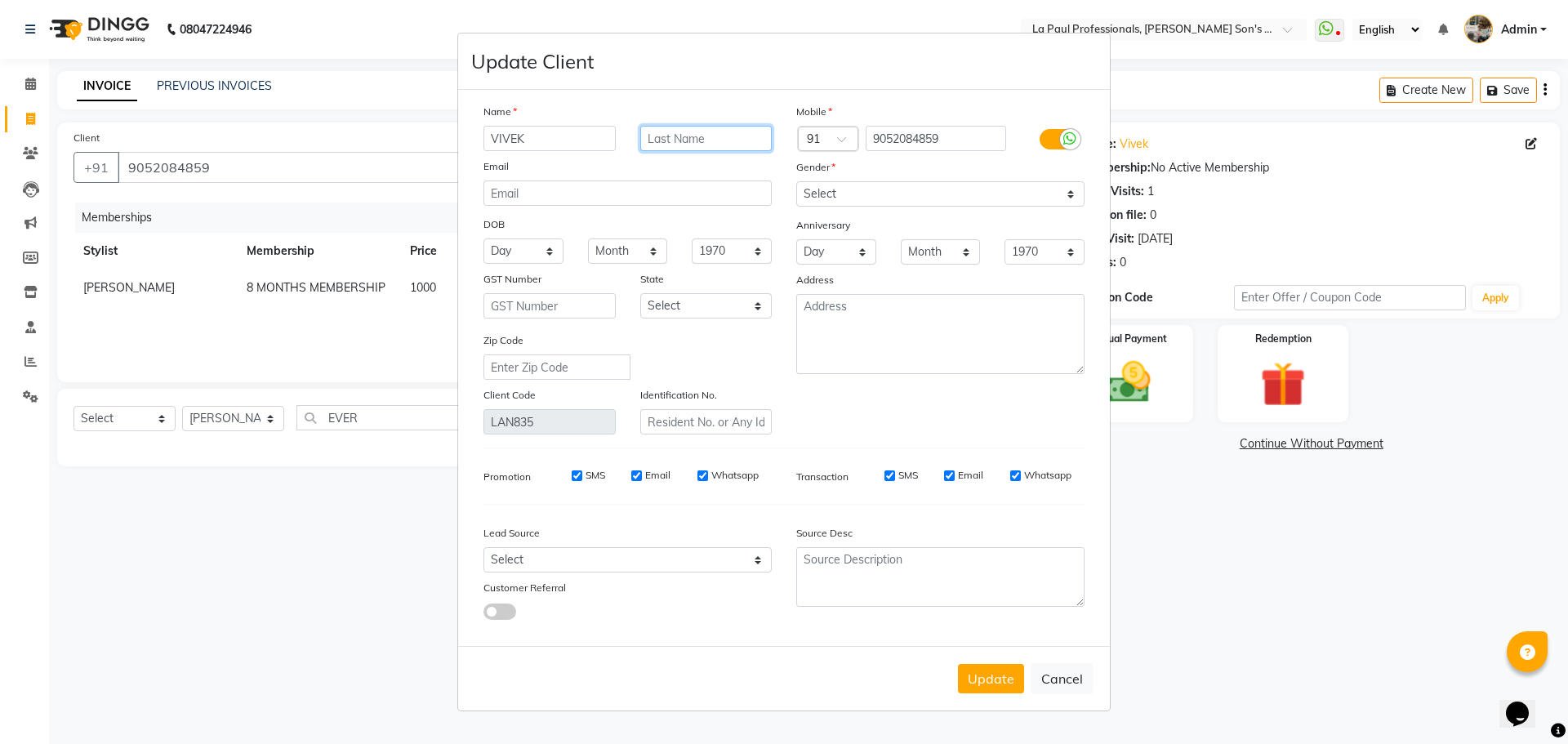
click at [747, 138] on input "text" at bounding box center [707, 138] width 132 height 25
type input "GUPTA"
click at [989, 683] on button "Update" at bounding box center [990, 679] width 66 height 29
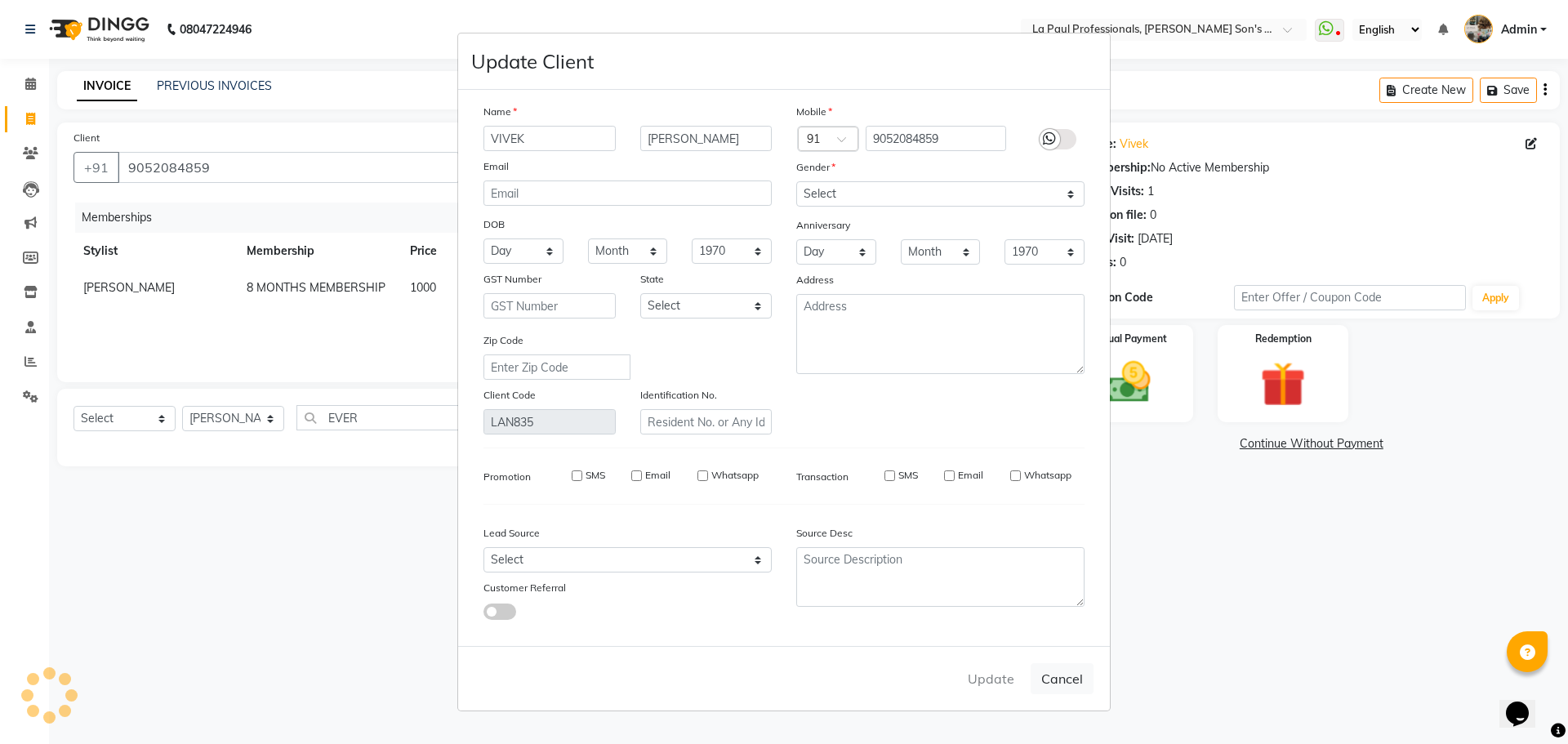
select select
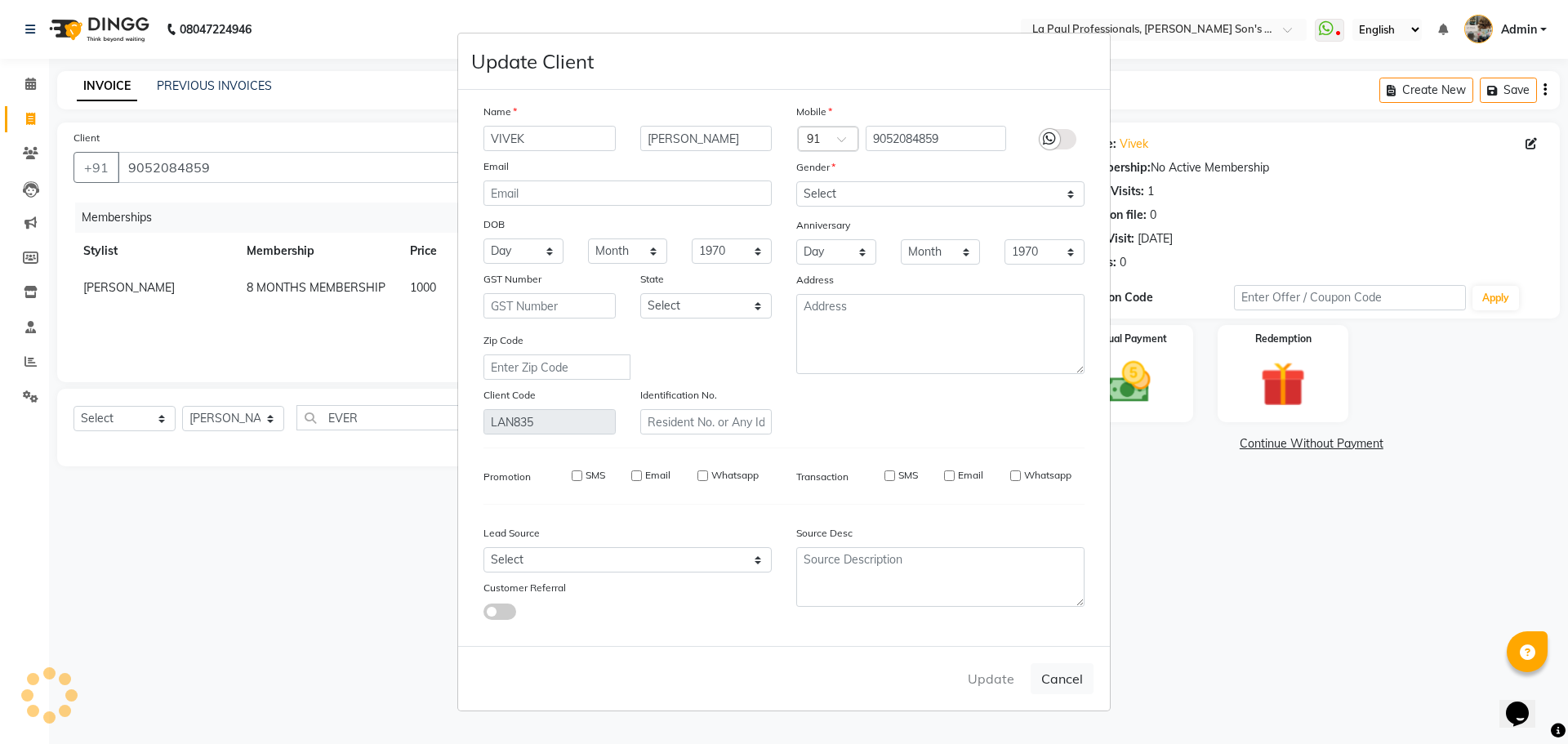
select select
checkbox input "false"
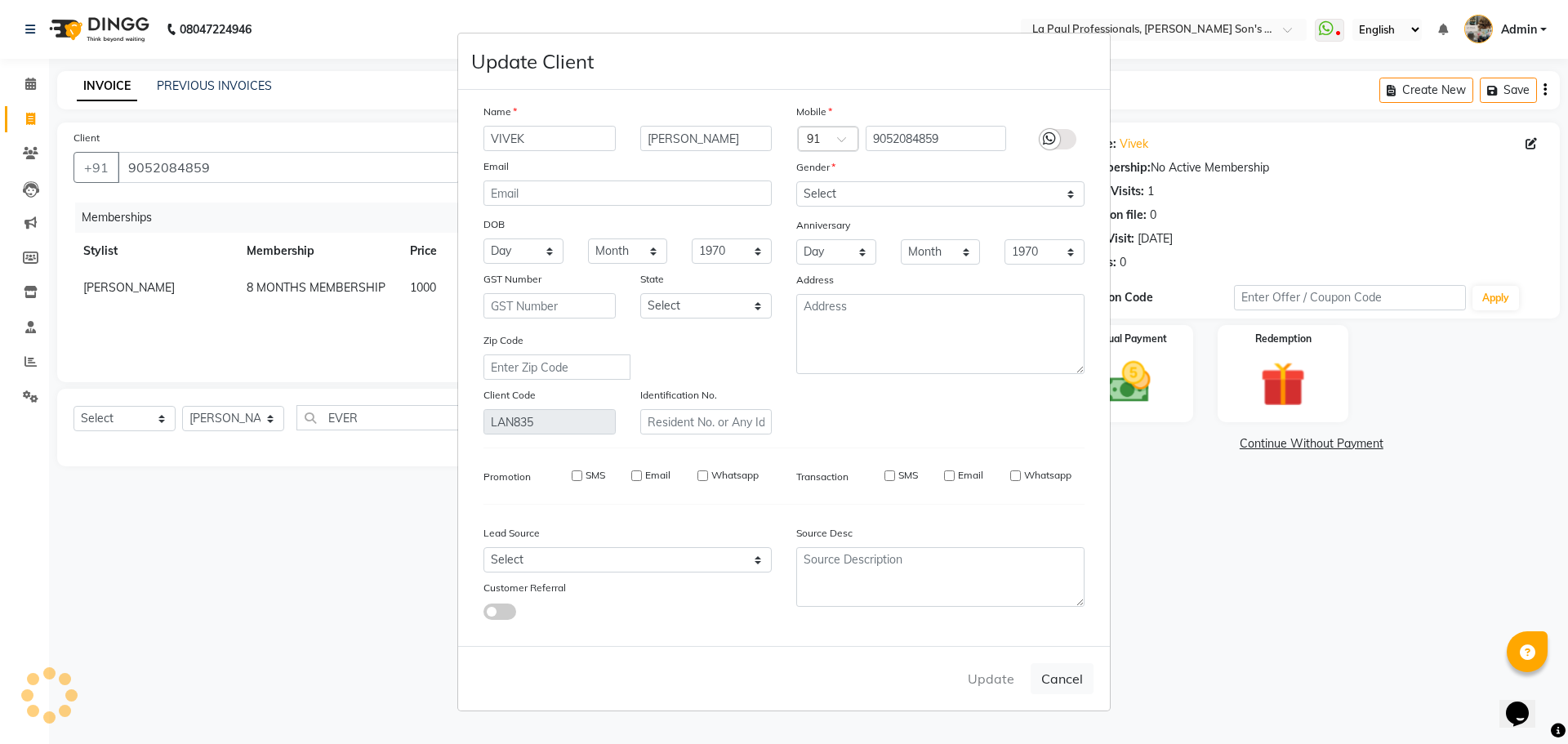
checkbox input "false"
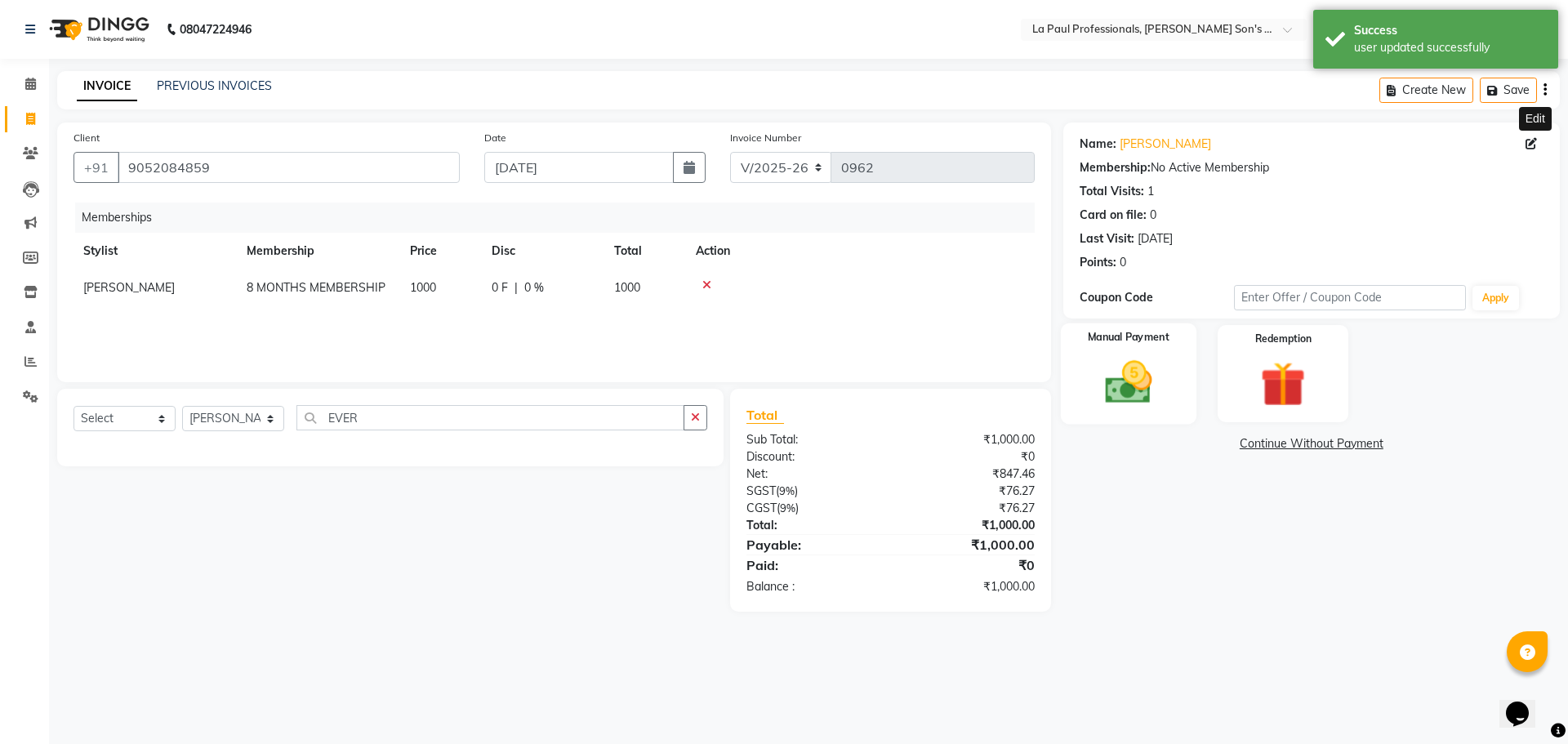
click at [1130, 390] on img at bounding box center [1128, 382] width 76 height 54
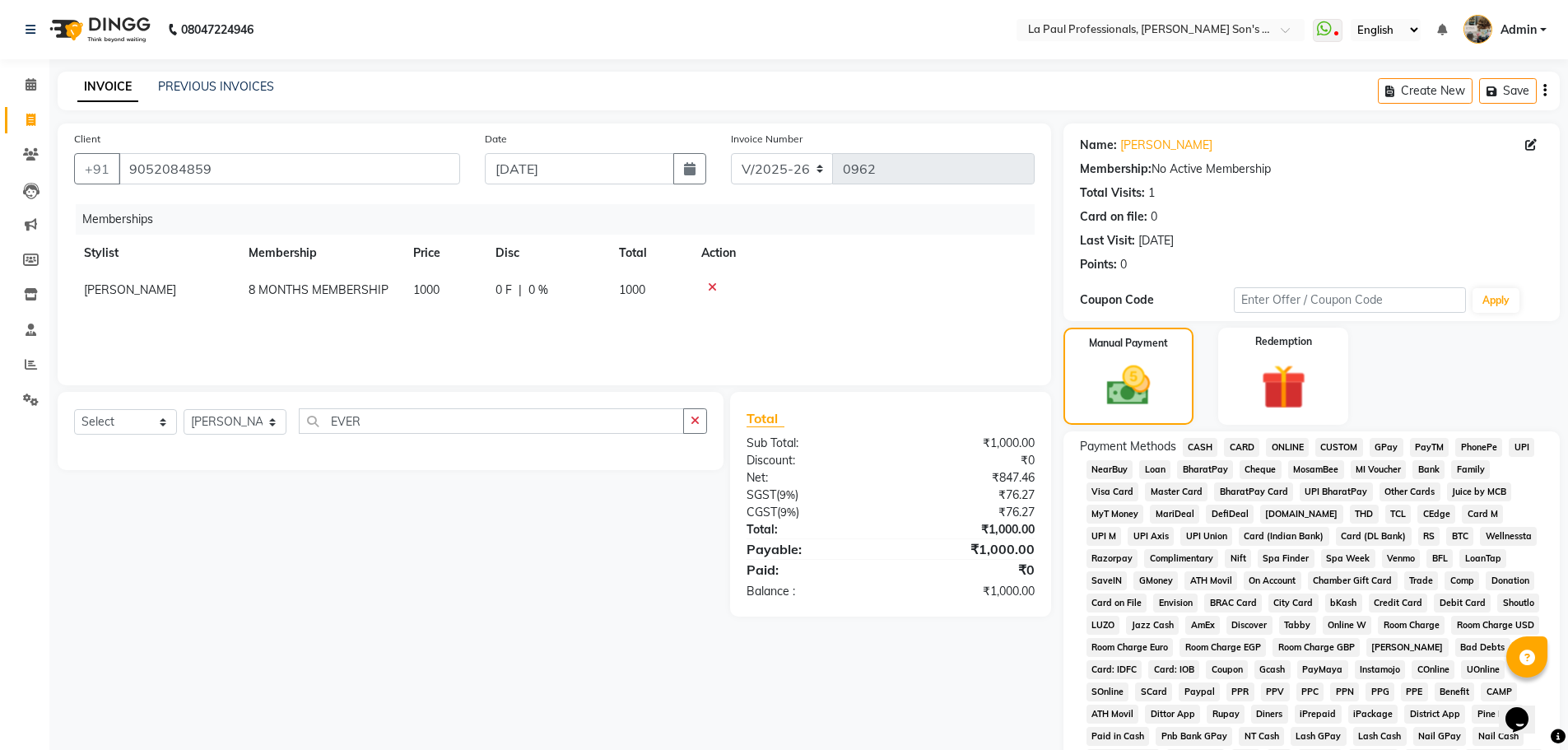
click at [1202, 446] on span "CASH" at bounding box center [1200, 447] width 36 height 19
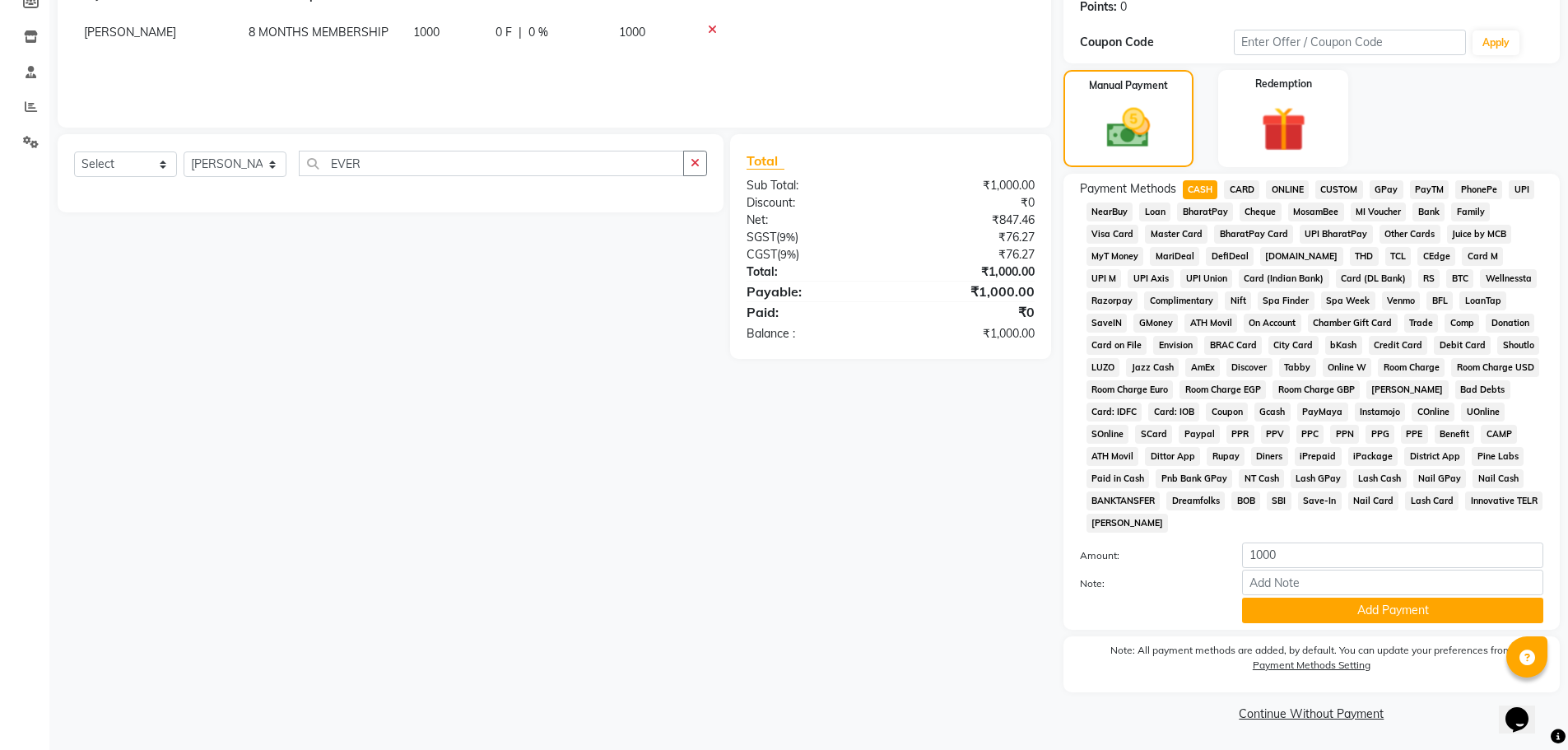
scroll to position [258, 0]
click at [1418, 604] on button "Add Payment" at bounding box center [1393, 610] width 302 height 25
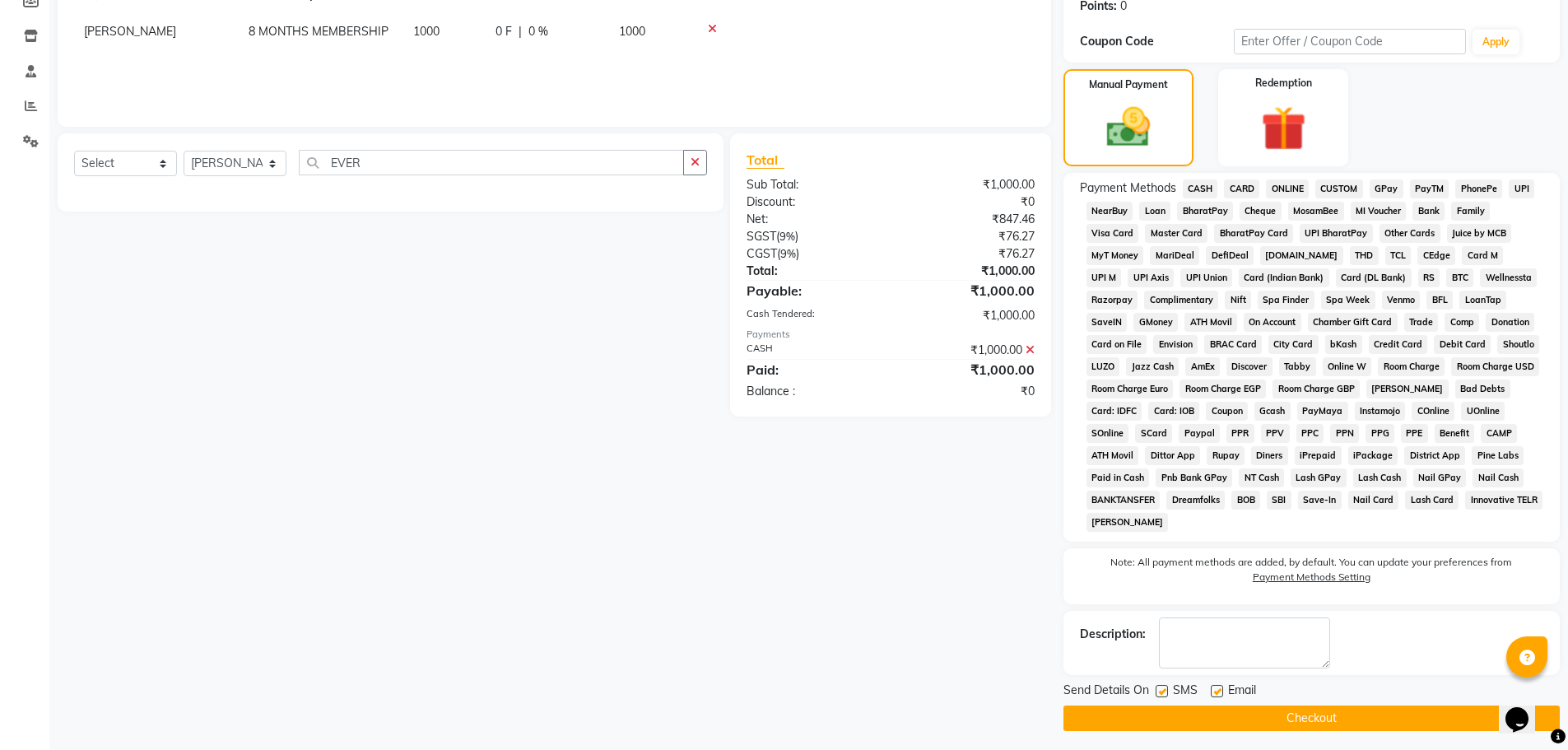
click at [1407, 716] on button "Checkout" at bounding box center [1311, 718] width 497 height 25
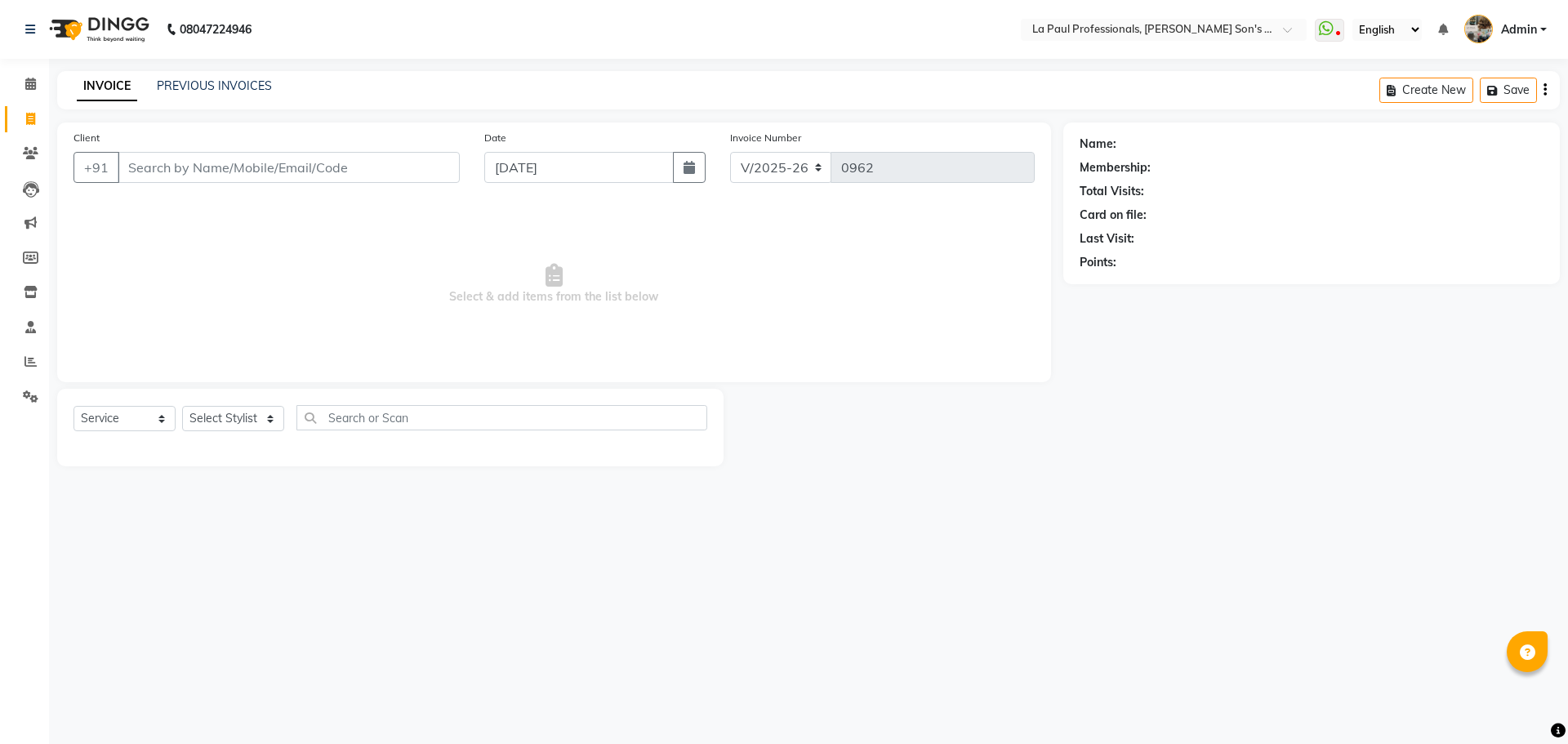
select select "6271"
select select "service"
click at [258, 168] on input "Client" at bounding box center [289, 168] width 342 height 31
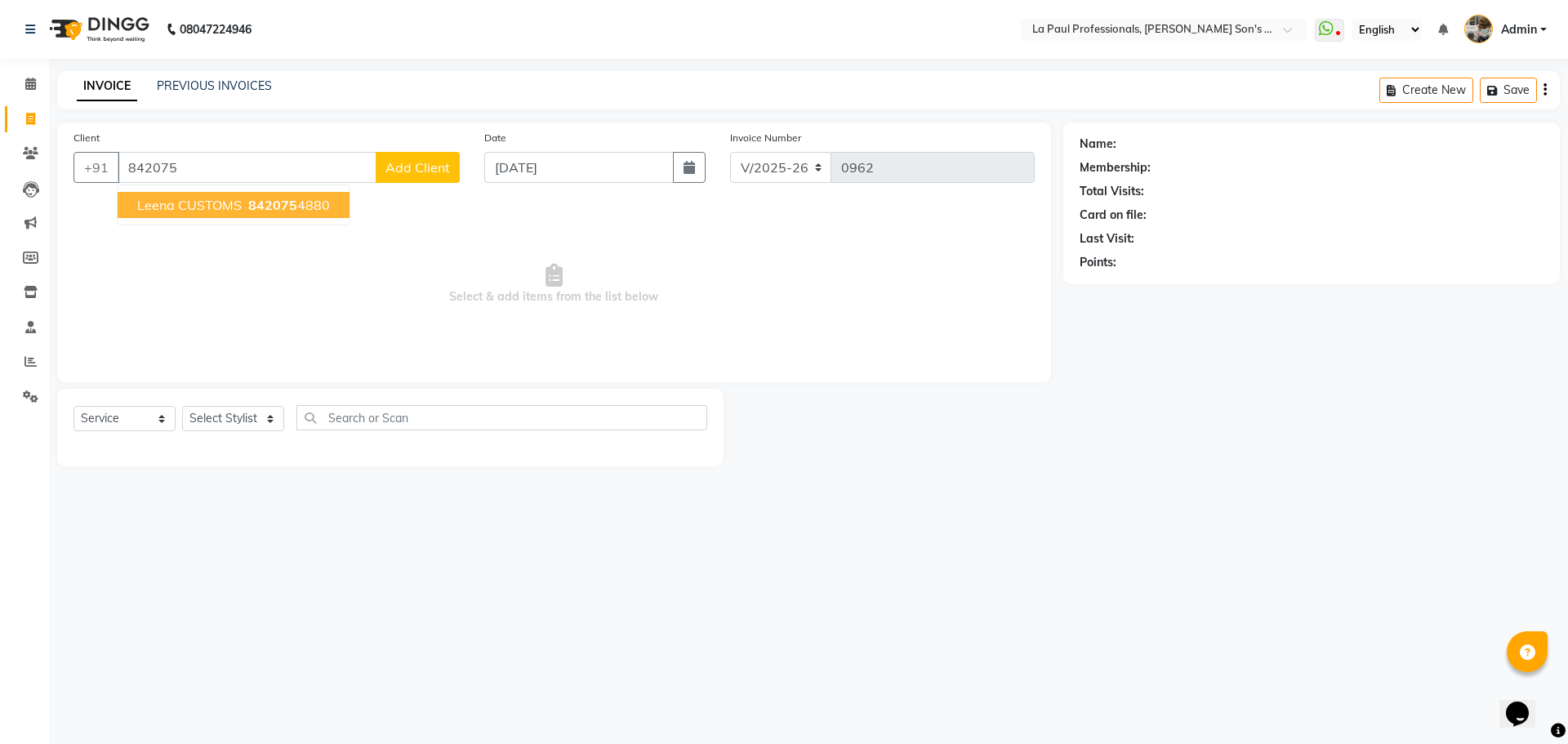
click at [291, 200] on span "842075" at bounding box center [273, 205] width 49 height 16
type input "8420754880"
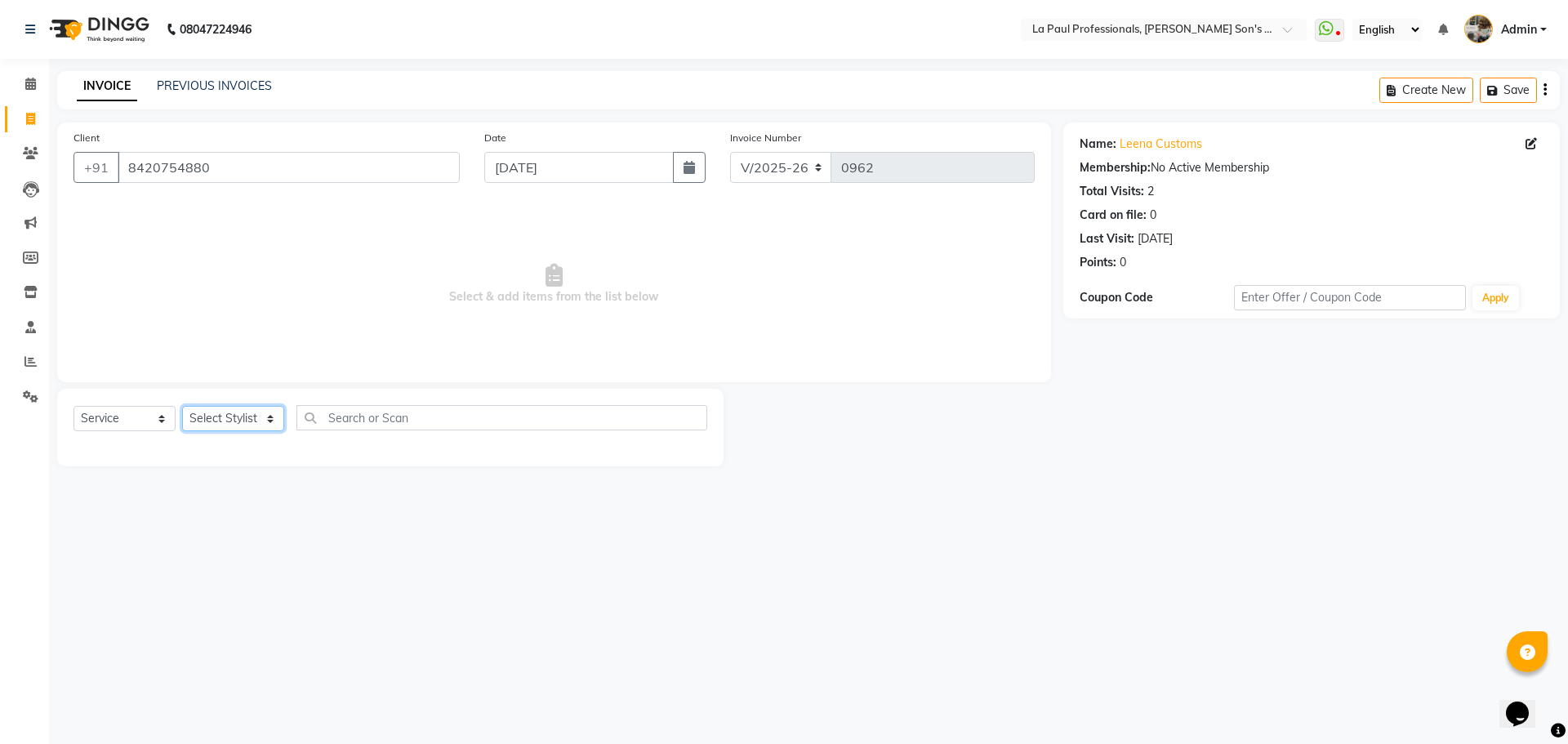
click at [230, 415] on select "Select Stylist APAM [PERSON_NAME] PRIYA [PERSON_NAME] SASA [PERSON_NAME]" at bounding box center [233, 418] width 102 height 25
select select "48214"
click at [182, 406] on select "Select Stylist APAM [PERSON_NAME] PRIYA [PERSON_NAME] SASA [PERSON_NAME]" at bounding box center [233, 418] width 102 height 25
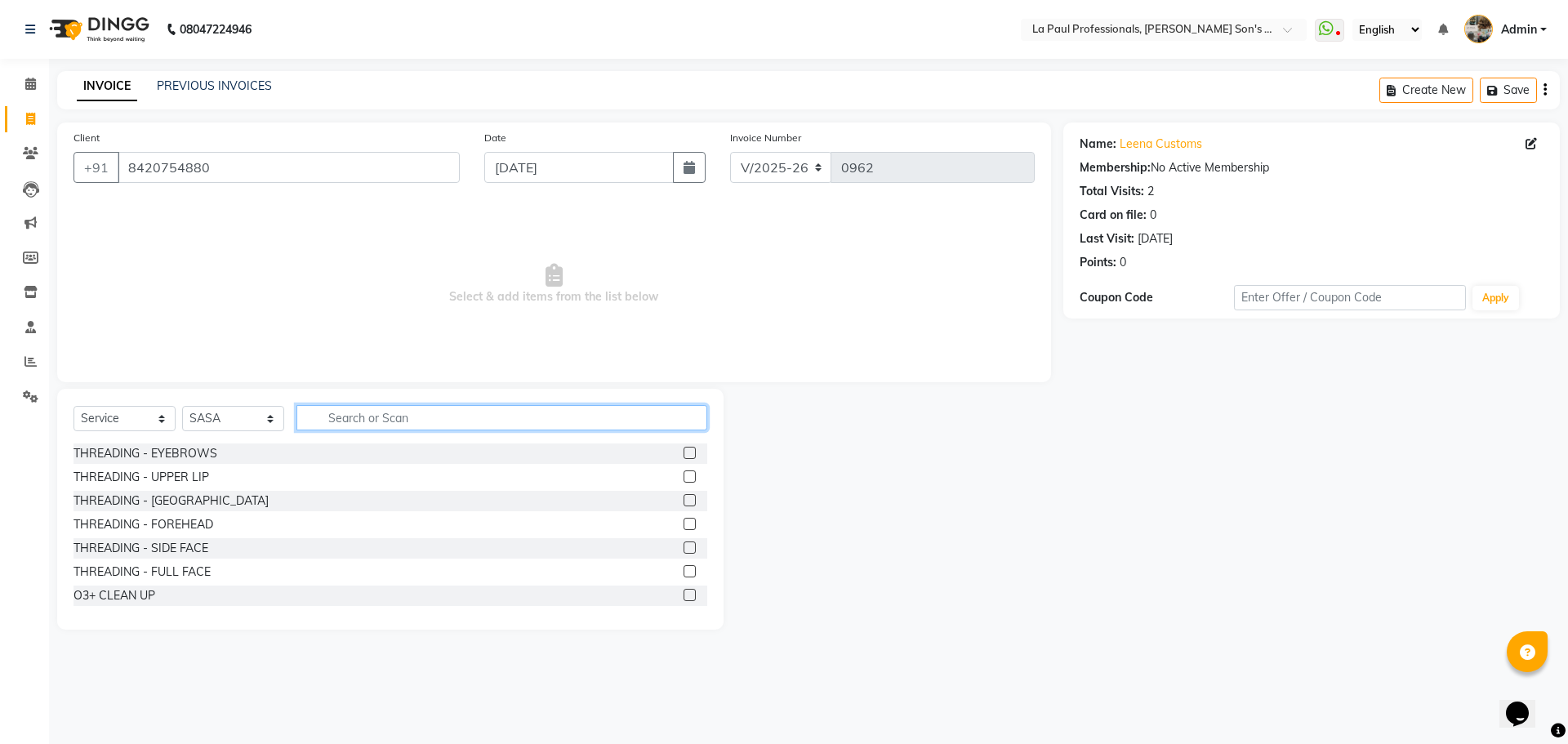
click at [464, 409] on input "text" at bounding box center [502, 417] width 411 height 25
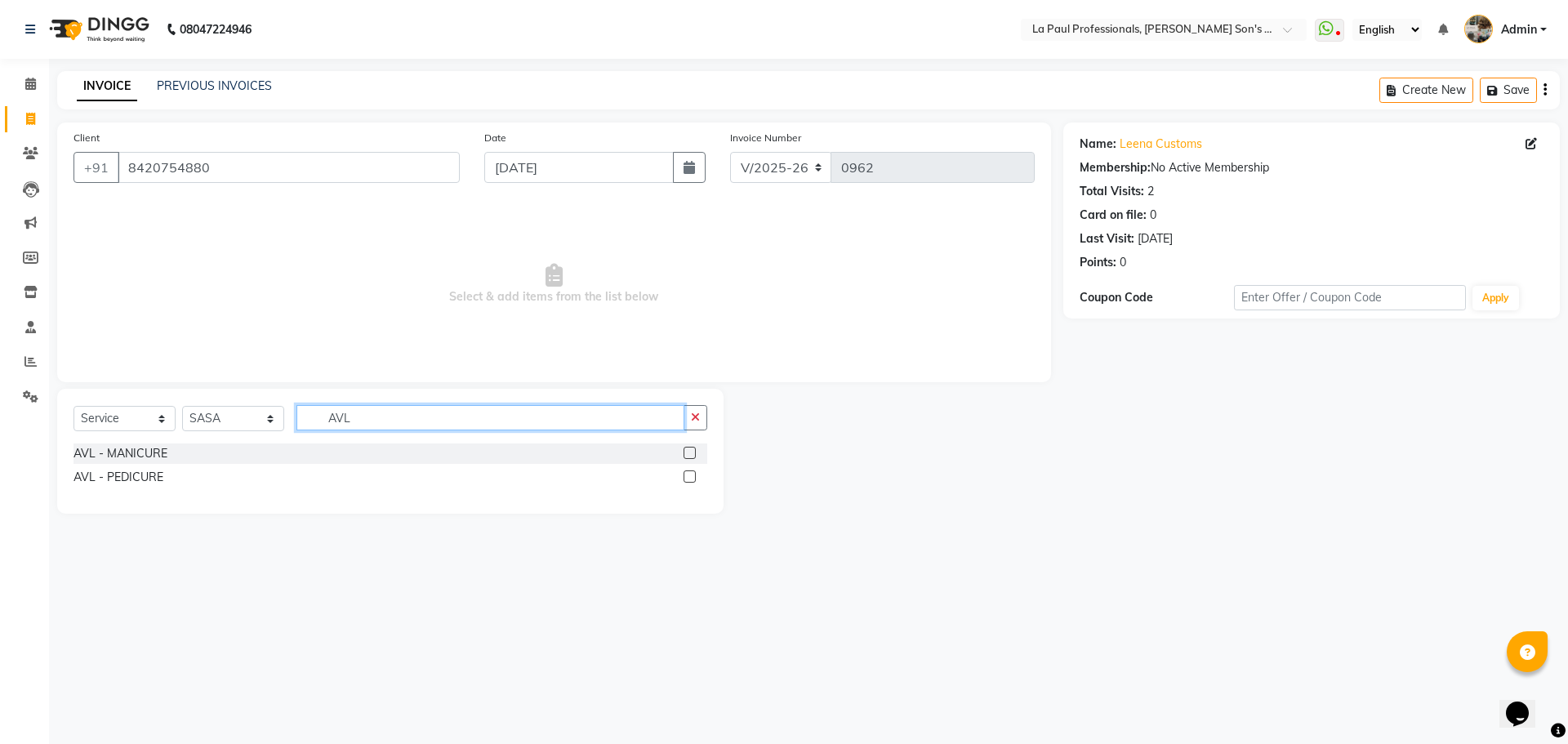
type input "AVL"
click at [689, 473] on label at bounding box center [689, 477] width 12 height 12
click at [689, 473] on input "checkbox" at bounding box center [689, 477] width 10 height 10
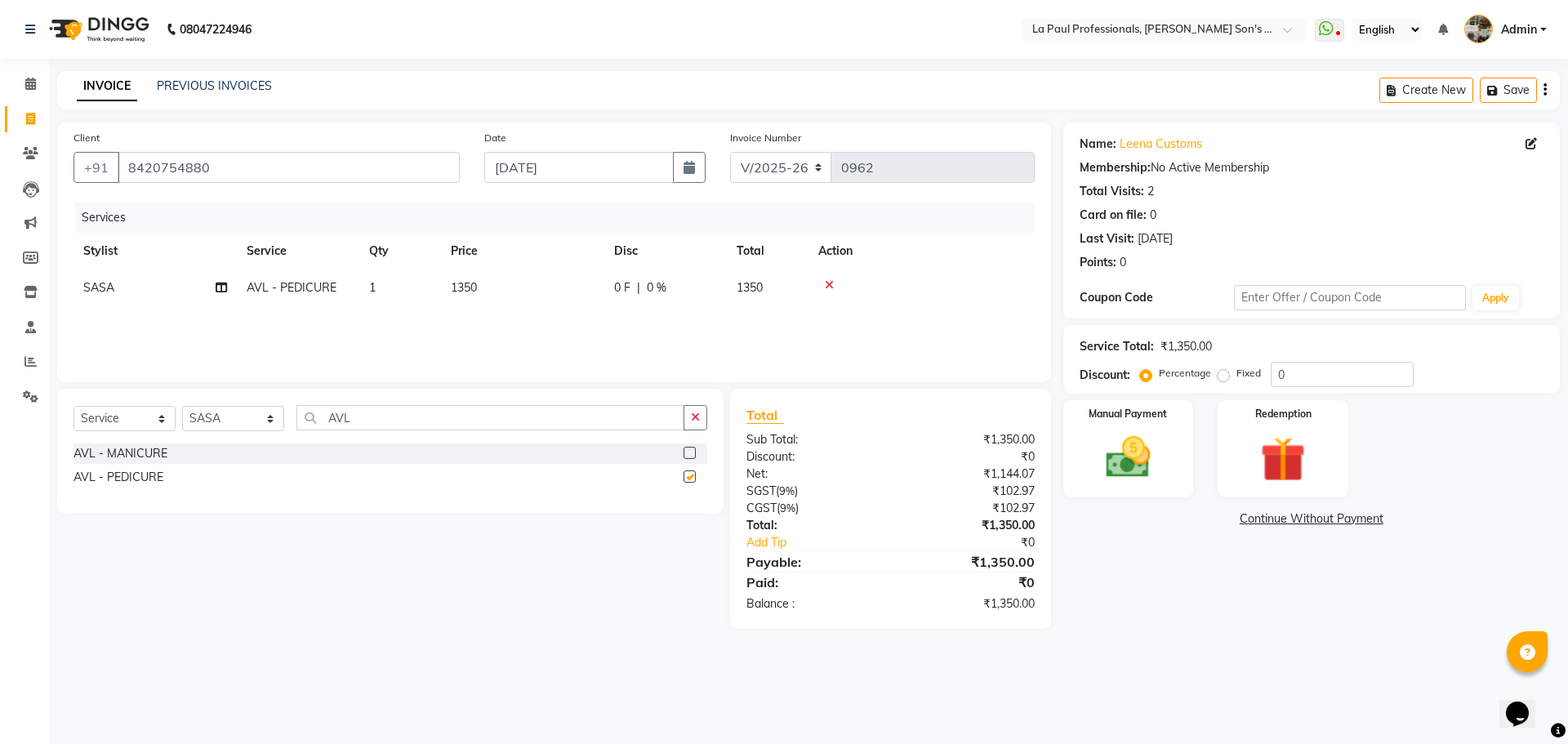
checkbox input "false"
click at [1126, 463] on img at bounding box center [1128, 458] width 76 height 54
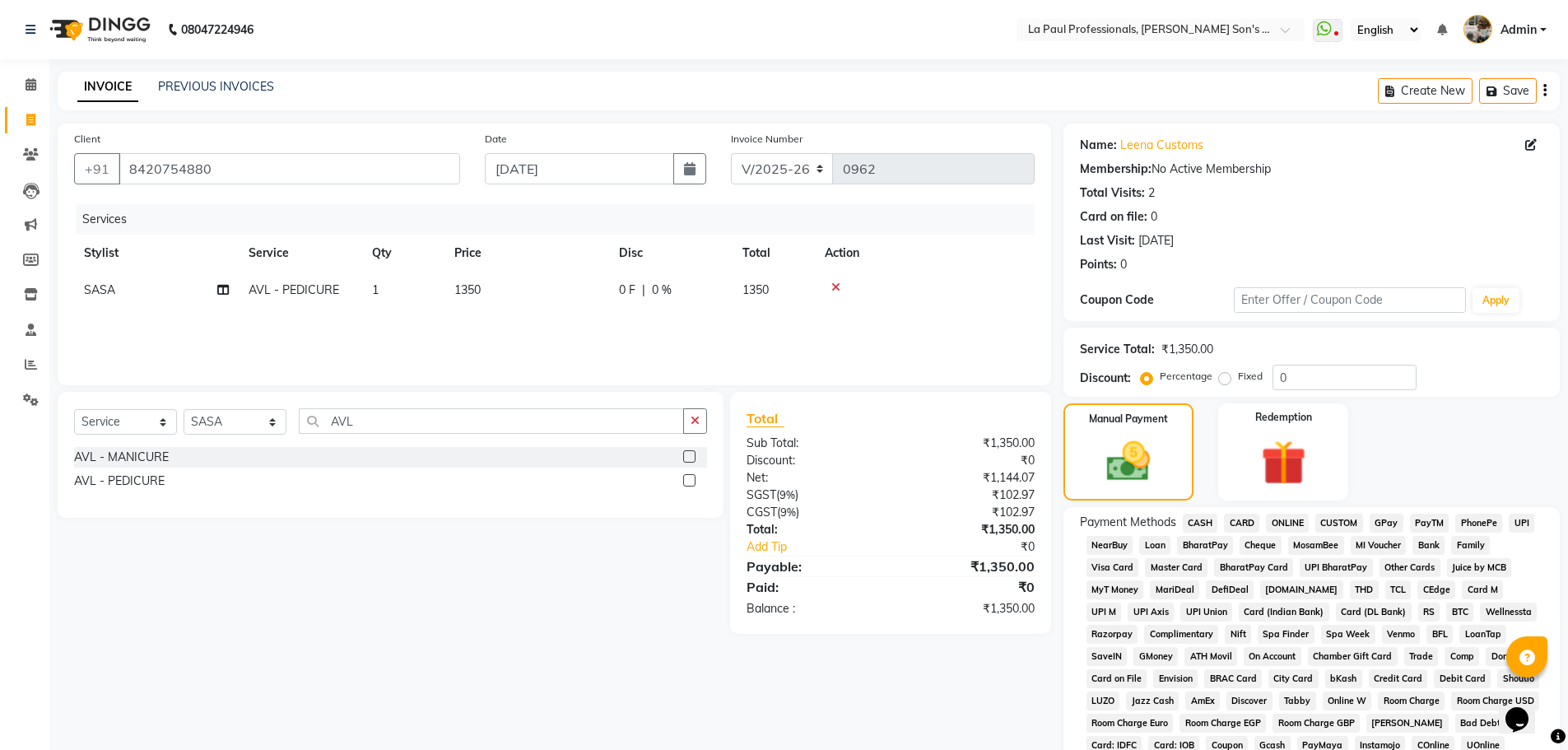
click at [1291, 523] on span "ONLINE" at bounding box center [1287, 524] width 42 height 19
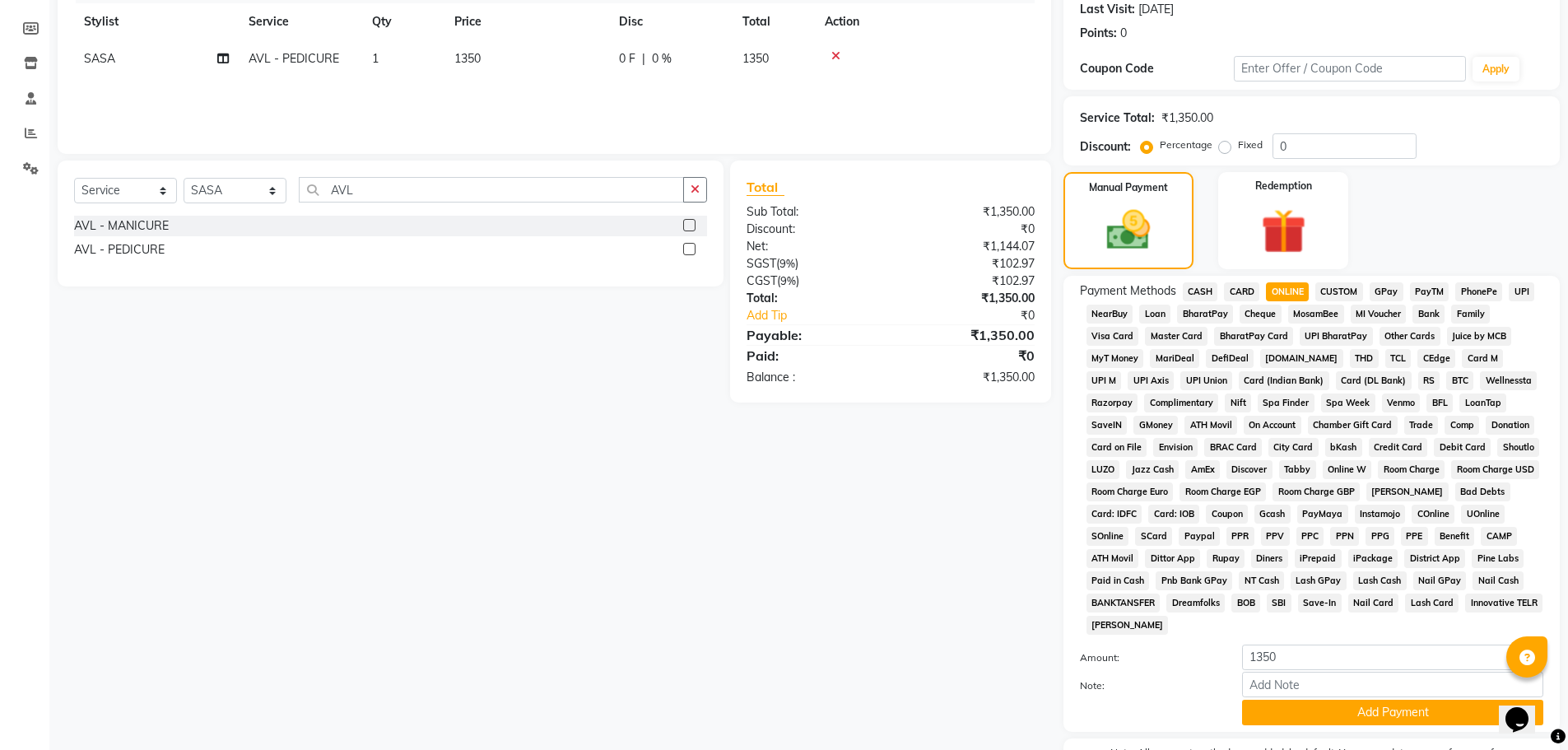
scroll to position [329, 0]
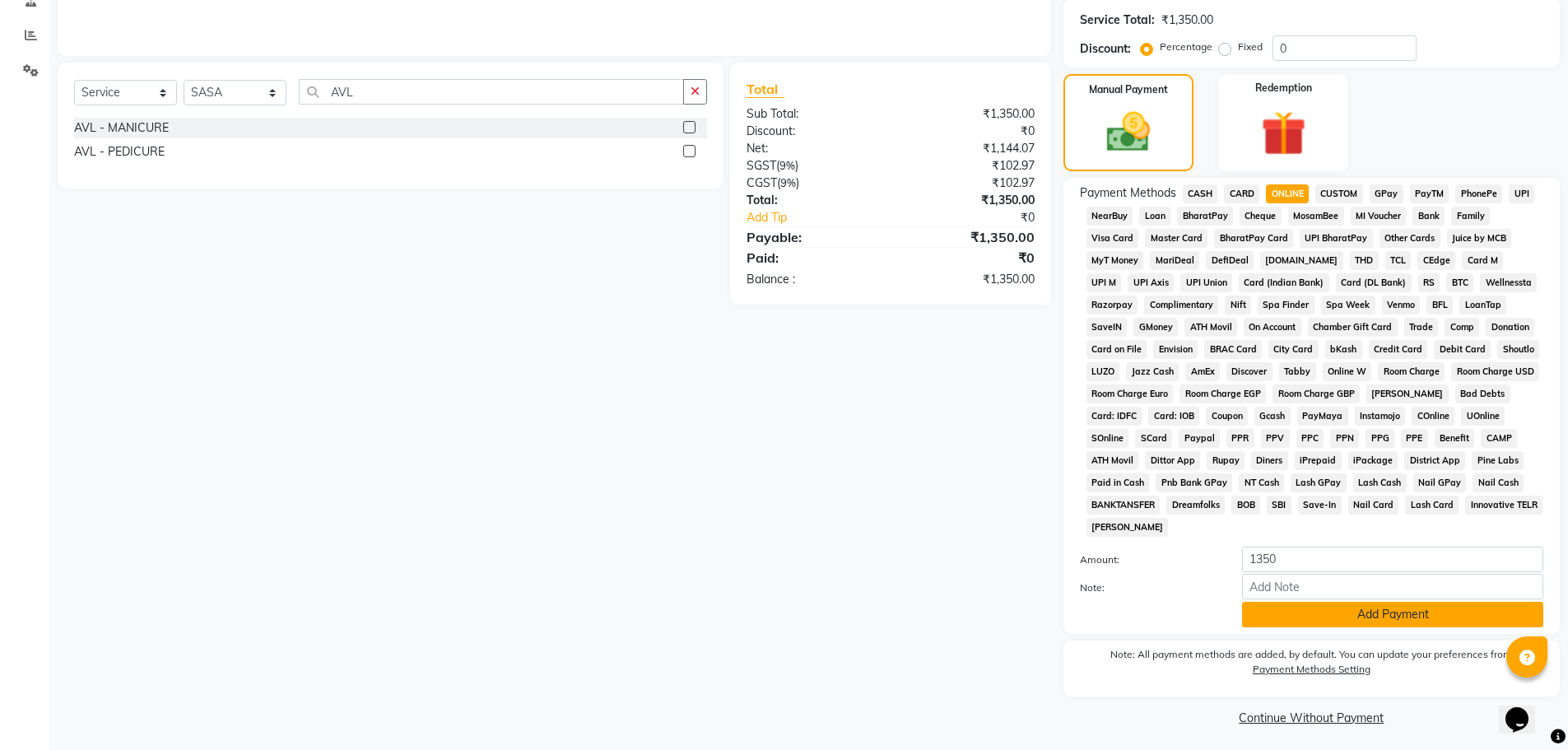
click at [1426, 615] on button "Add Payment" at bounding box center [1393, 614] width 302 height 25
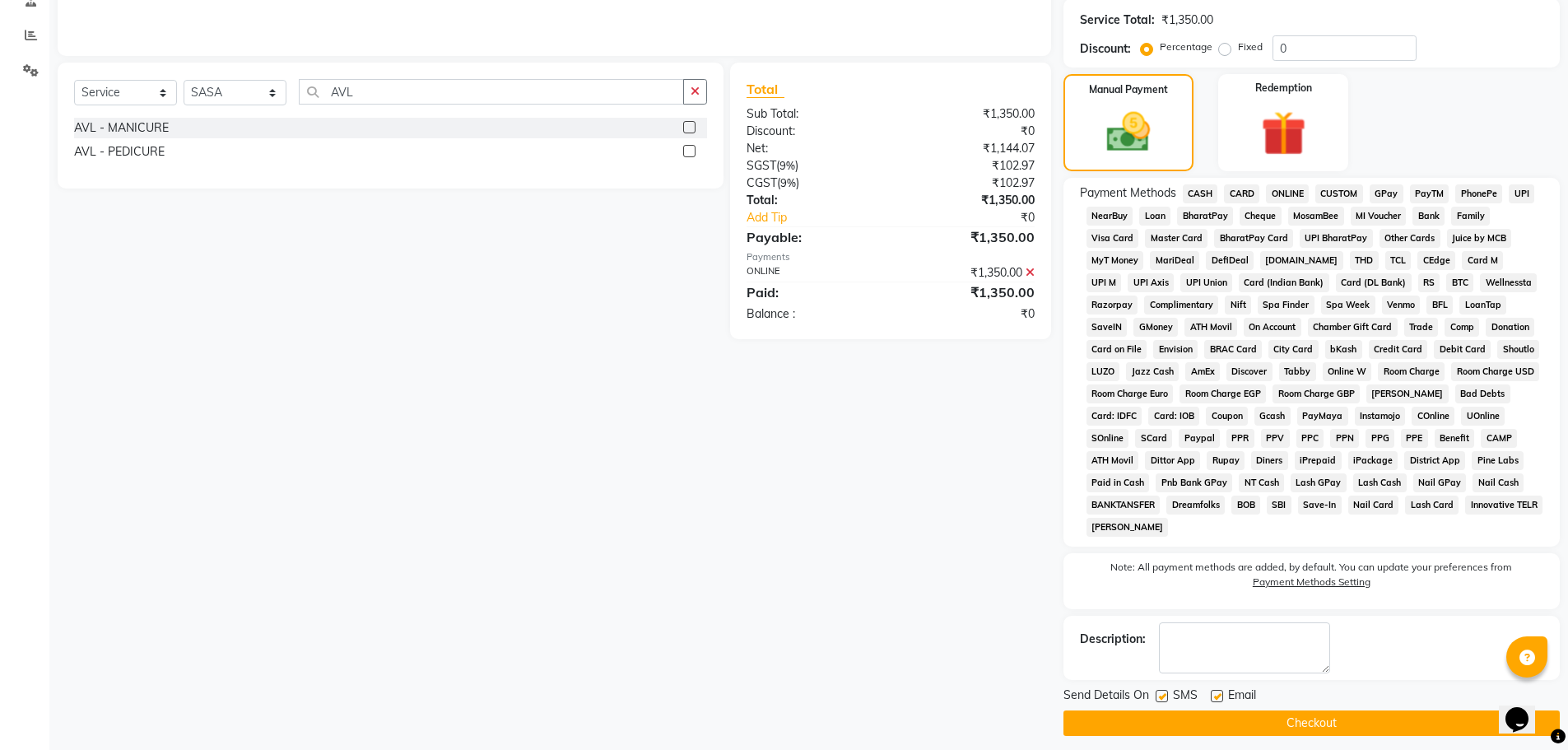
click at [1368, 722] on button "Checkout" at bounding box center [1311, 723] width 497 height 25
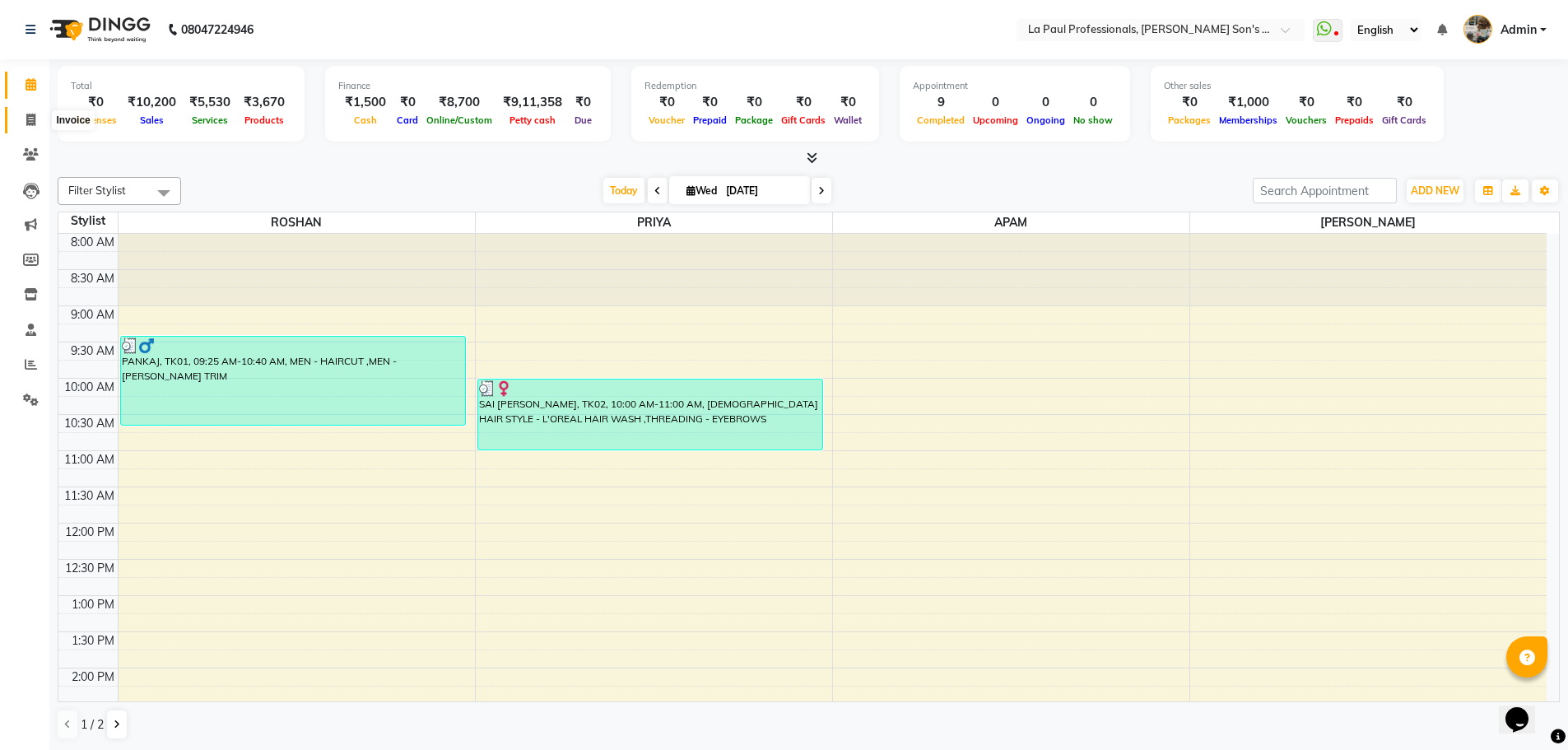
click at [32, 112] on span at bounding box center [30, 121] width 29 height 19
select select "service"
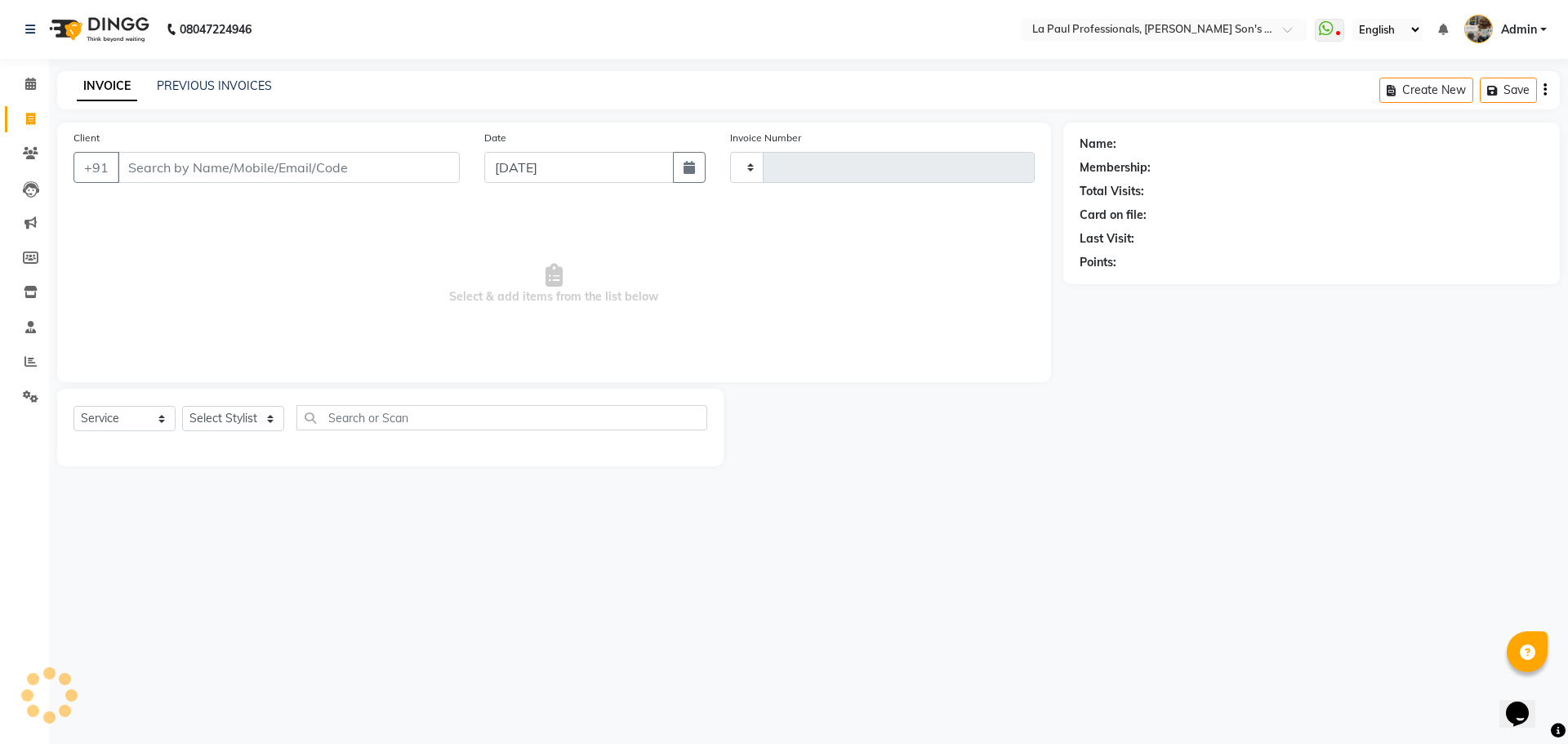
type input "0964"
select select "6271"
click at [184, 169] on input "Client" at bounding box center [289, 168] width 342 height 31
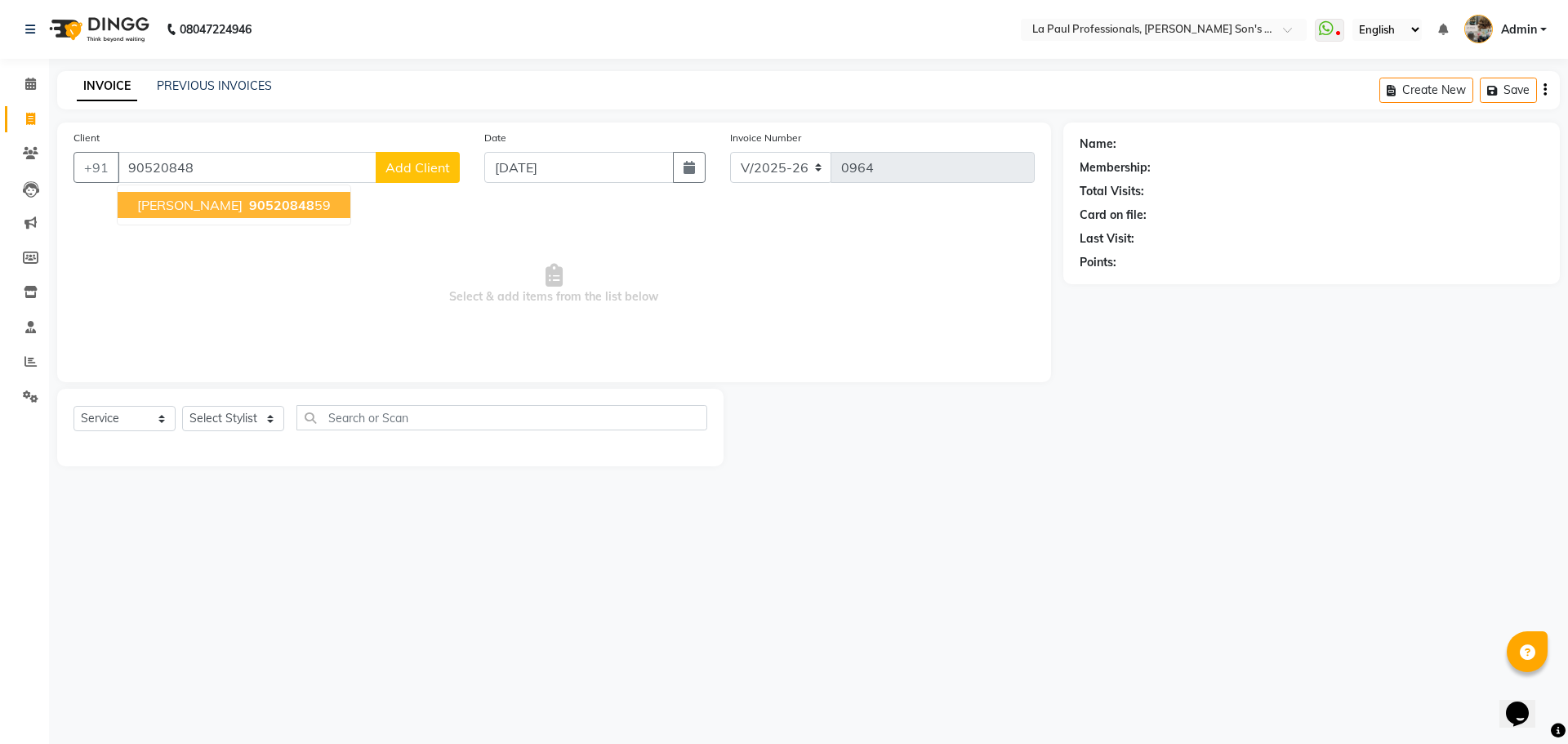
click at [215, 208] on span "VIVEK GUPTA" at bounding box center [190, 205] width 106 height 16
type input "9052084859"
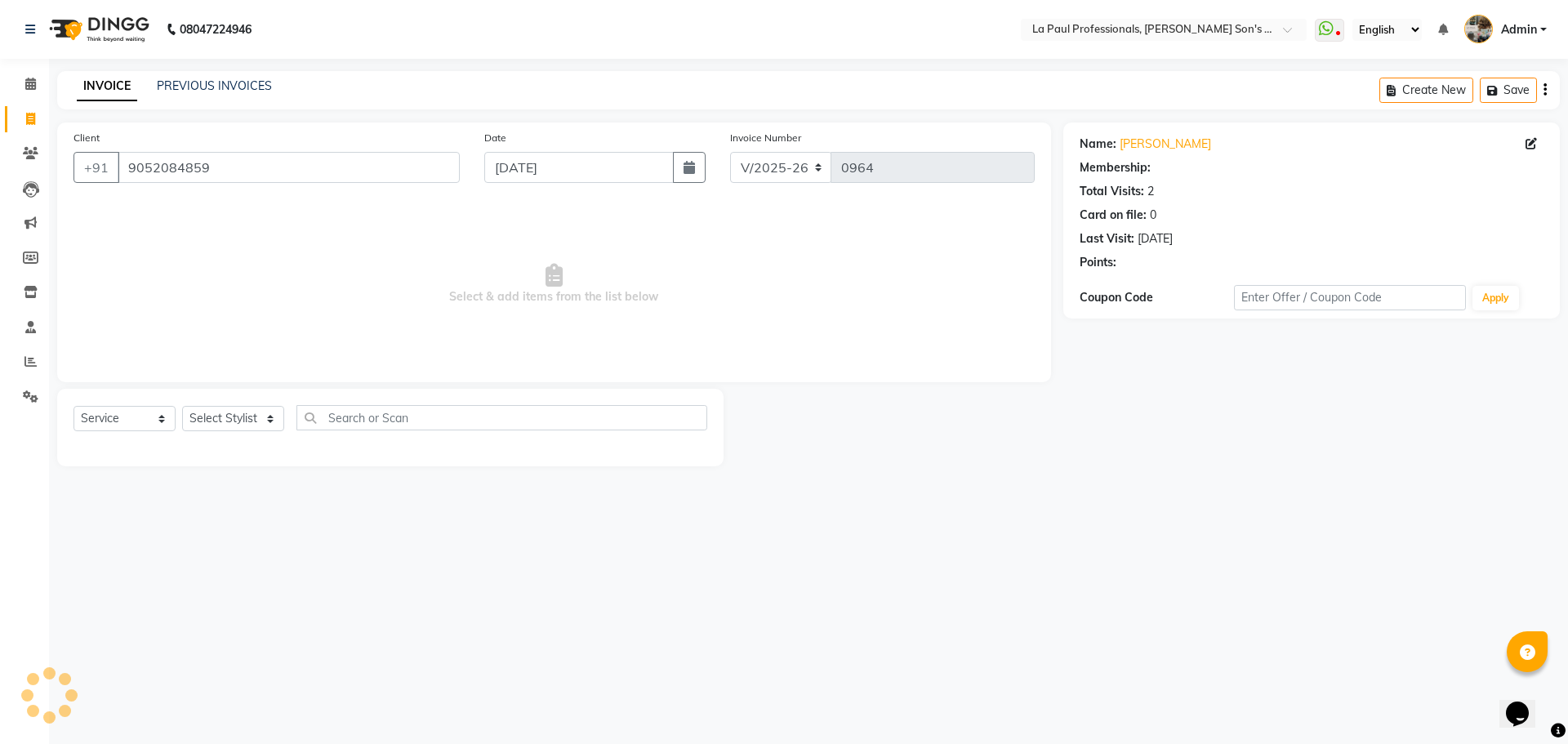
select select "1: Object"
click at [243, 419] on select "Select Stylist APAM [PERSON_NAME] PRIYA [PERSON_NAME] SASA [PERSON_NAME]" at bounding box center [233, 418] width 102 height 25
select select "48213"
click at [182, 406] on select "Select Stylist APAM [PERSON_NAME] PRIYA [PERSON_NAME] SASA [PERSON_NAME]" at bounding box center [233, 418] width 102 height 25
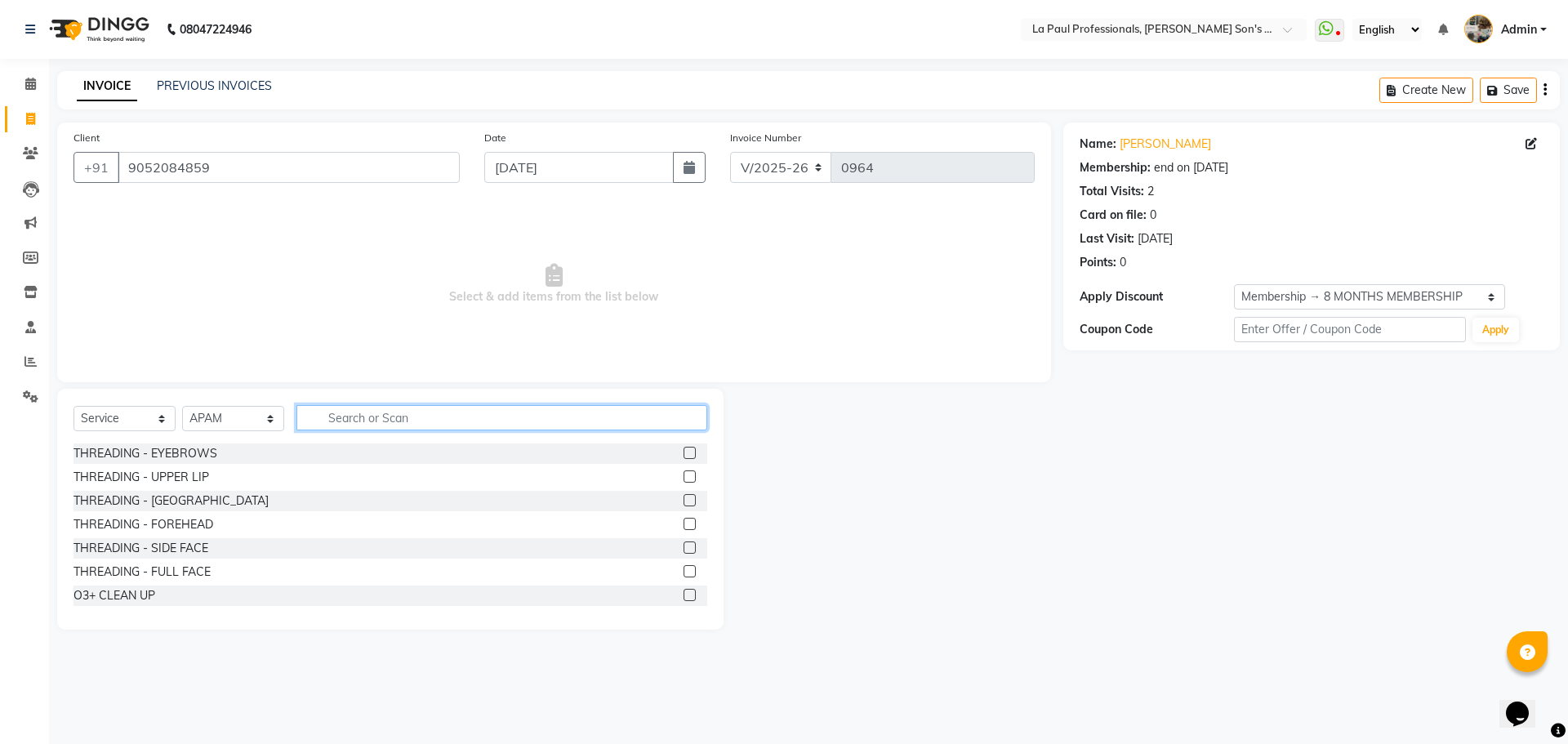
click at [435, 421] on input "text" at bounding box center [502, 417] width 411 height 25
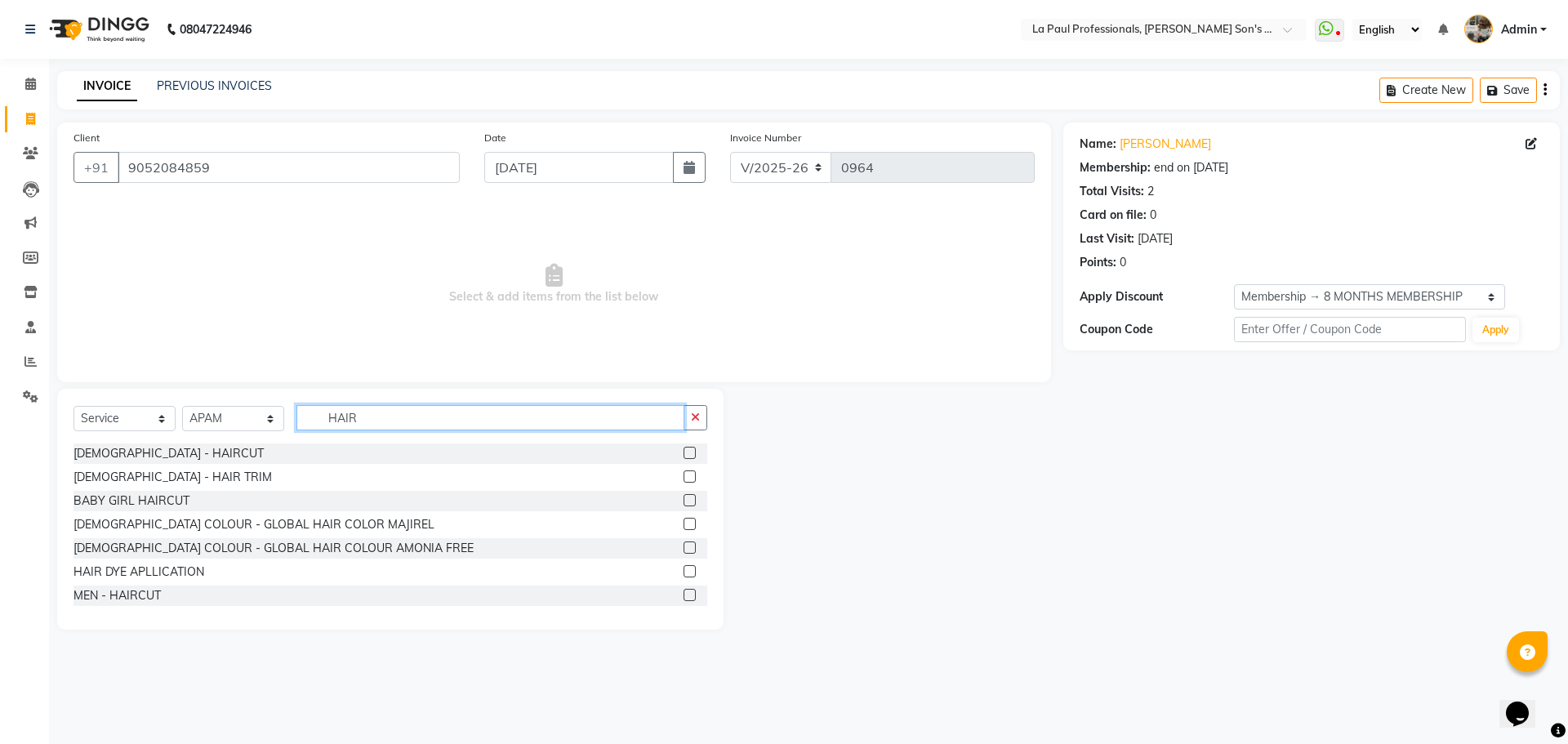
type input "HAIR"
click at [683, 600] on label at bounding box center [689, 595] width 12 height 12
click at [683, 600] on input "checkbox" at bounding box center [689, 596] width 10 height 10
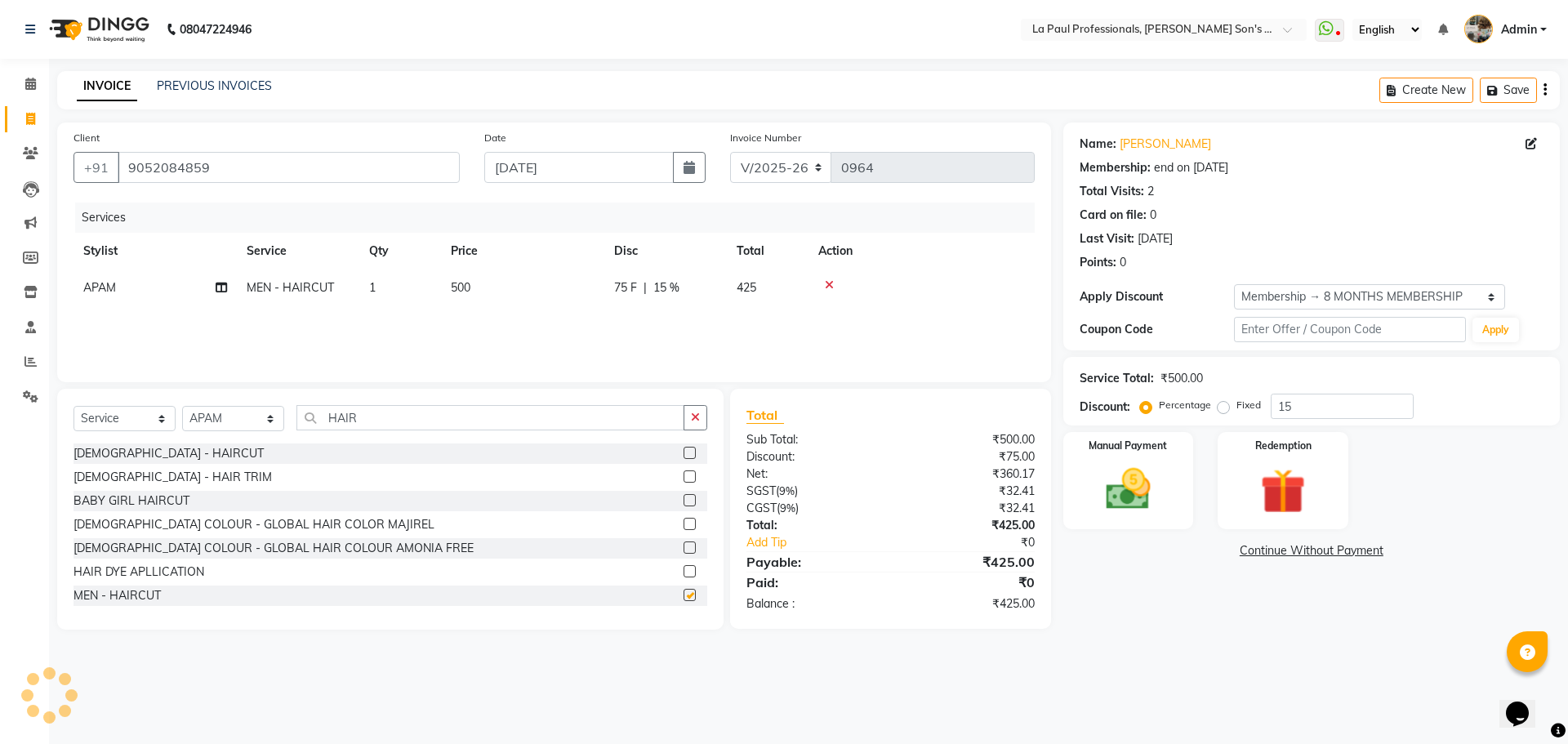
checkbox input "false"
click at [560, 420] on input "HAIR" at bounding box center [490, 417] width 388 height 25
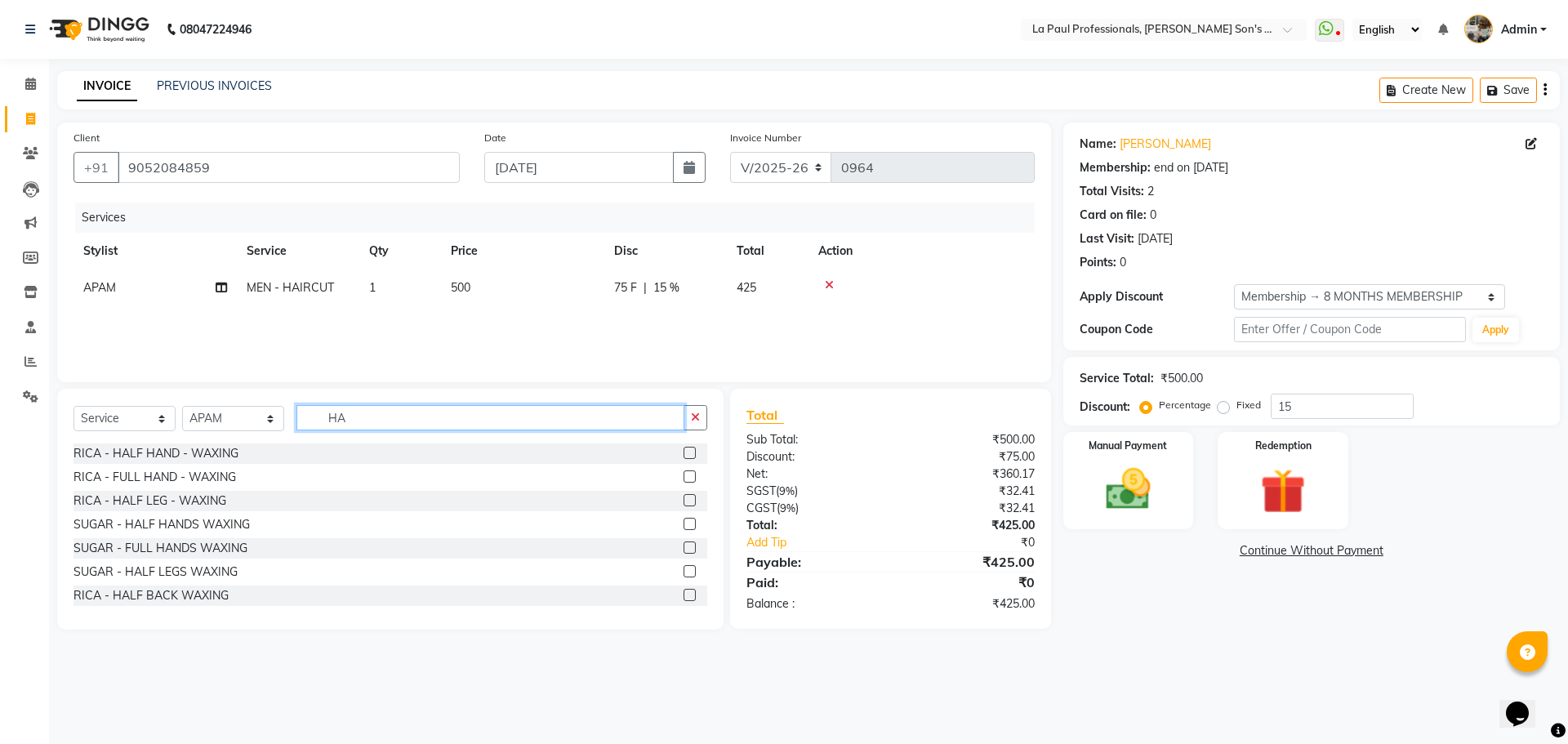
type input "H"
type input "BEAR"
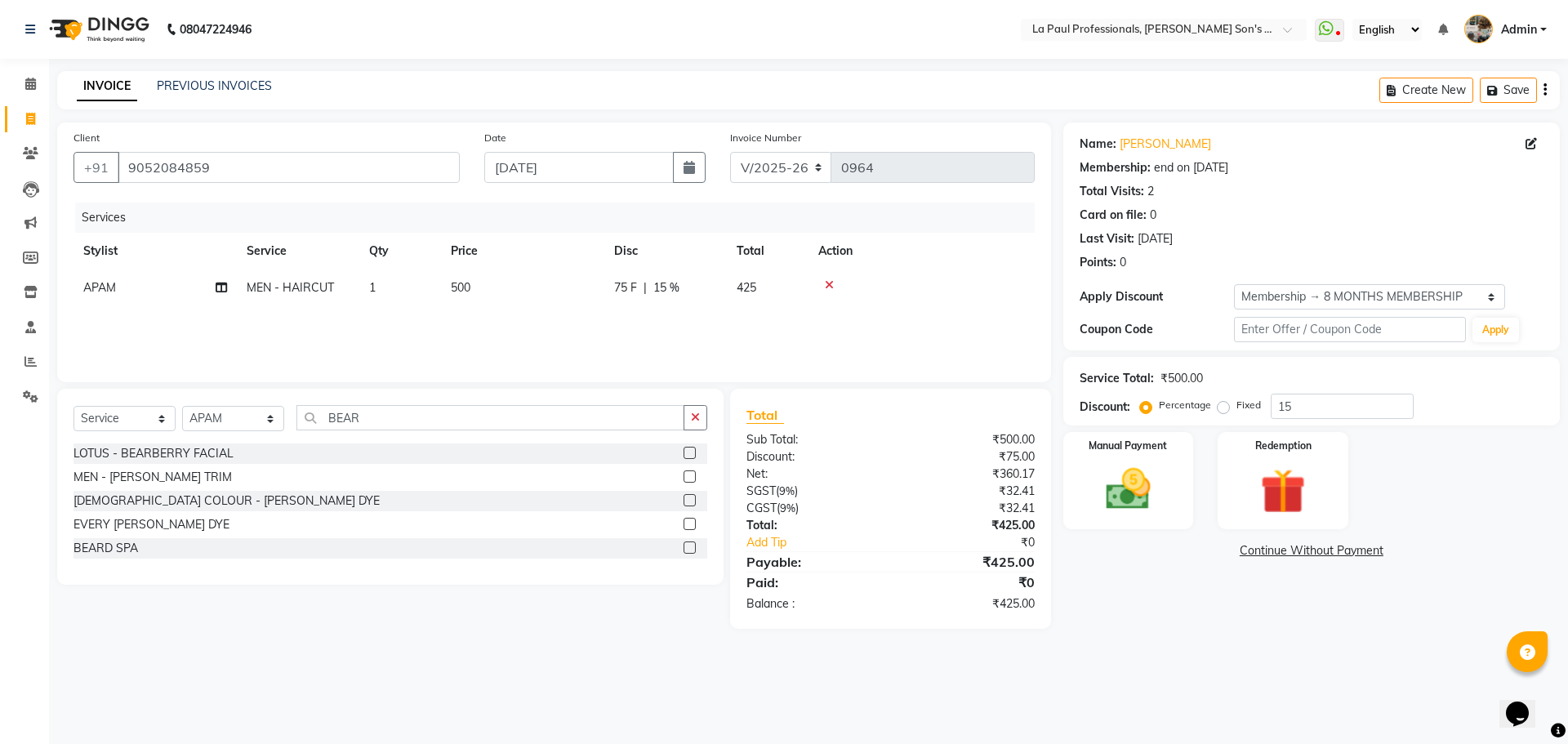
click at [693, 477] on label at bounding box center [689, 477] width 12 height 12
click at [693, 477] on input "checkbox" at bounding box center [689, 477] width 10 height 10
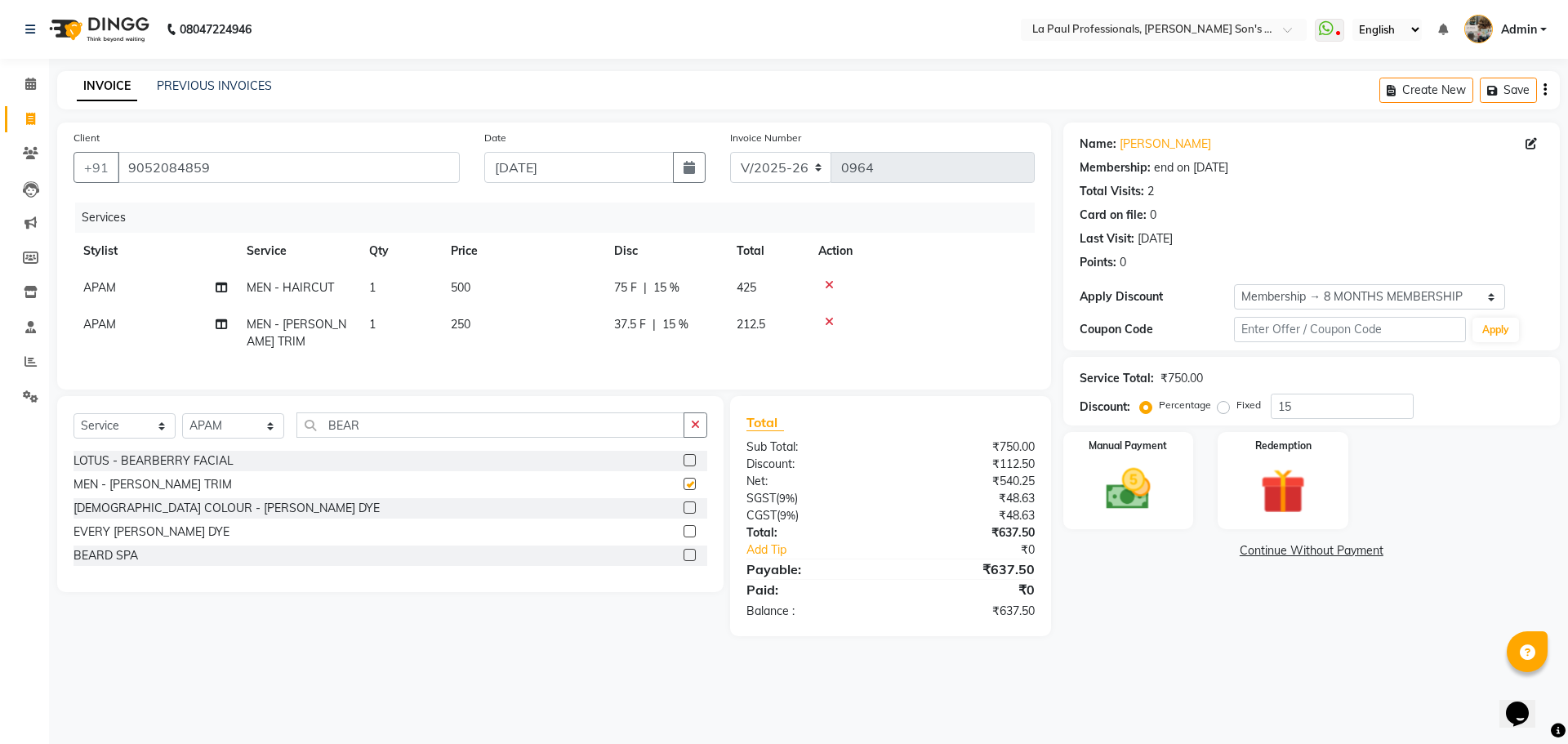
checkbox input "false"
click at [456, 438] on input "BEAR" at bounding box center [490, 425] width 388 height 25
type input "B"
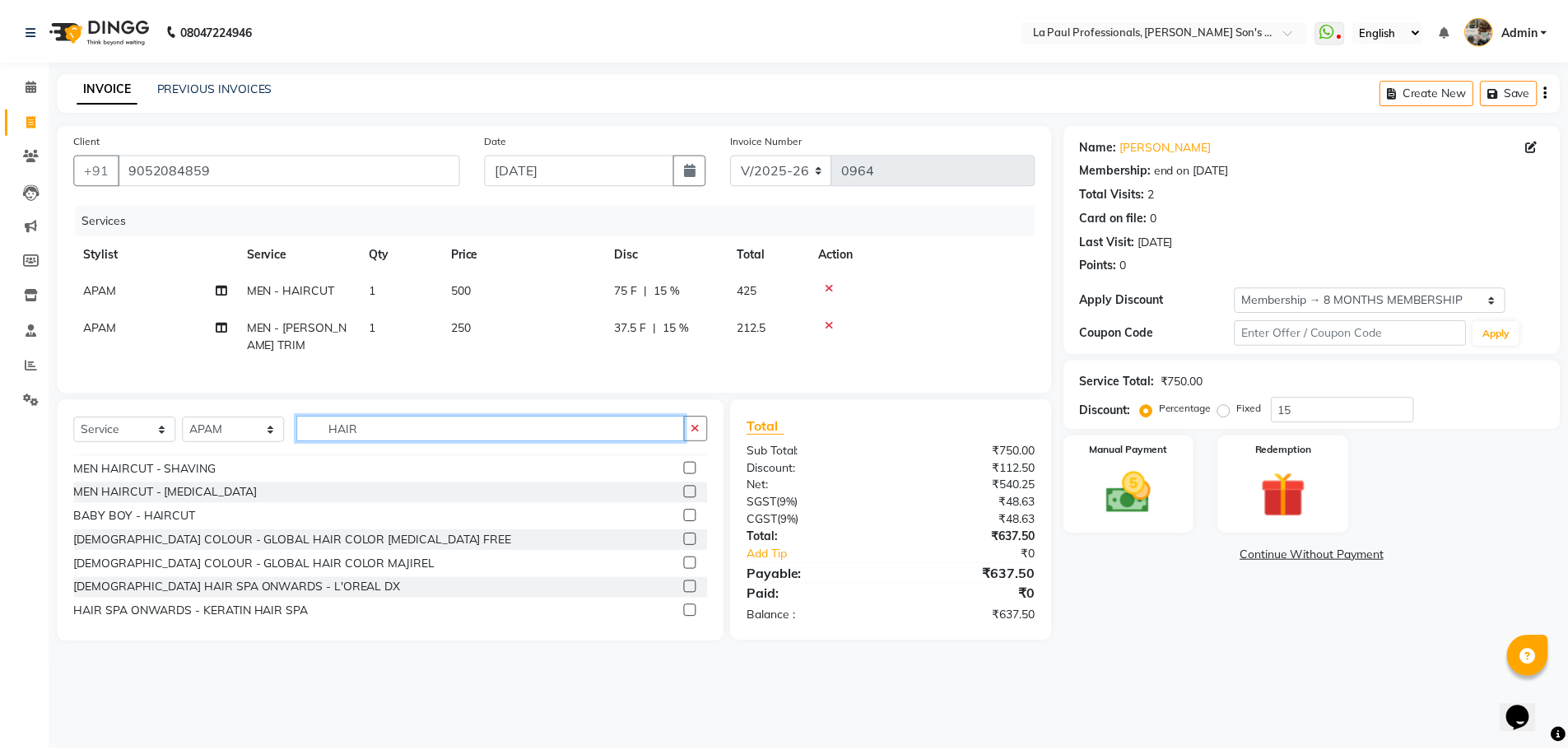
scroll to position [165, 0]
type input "HAIR"
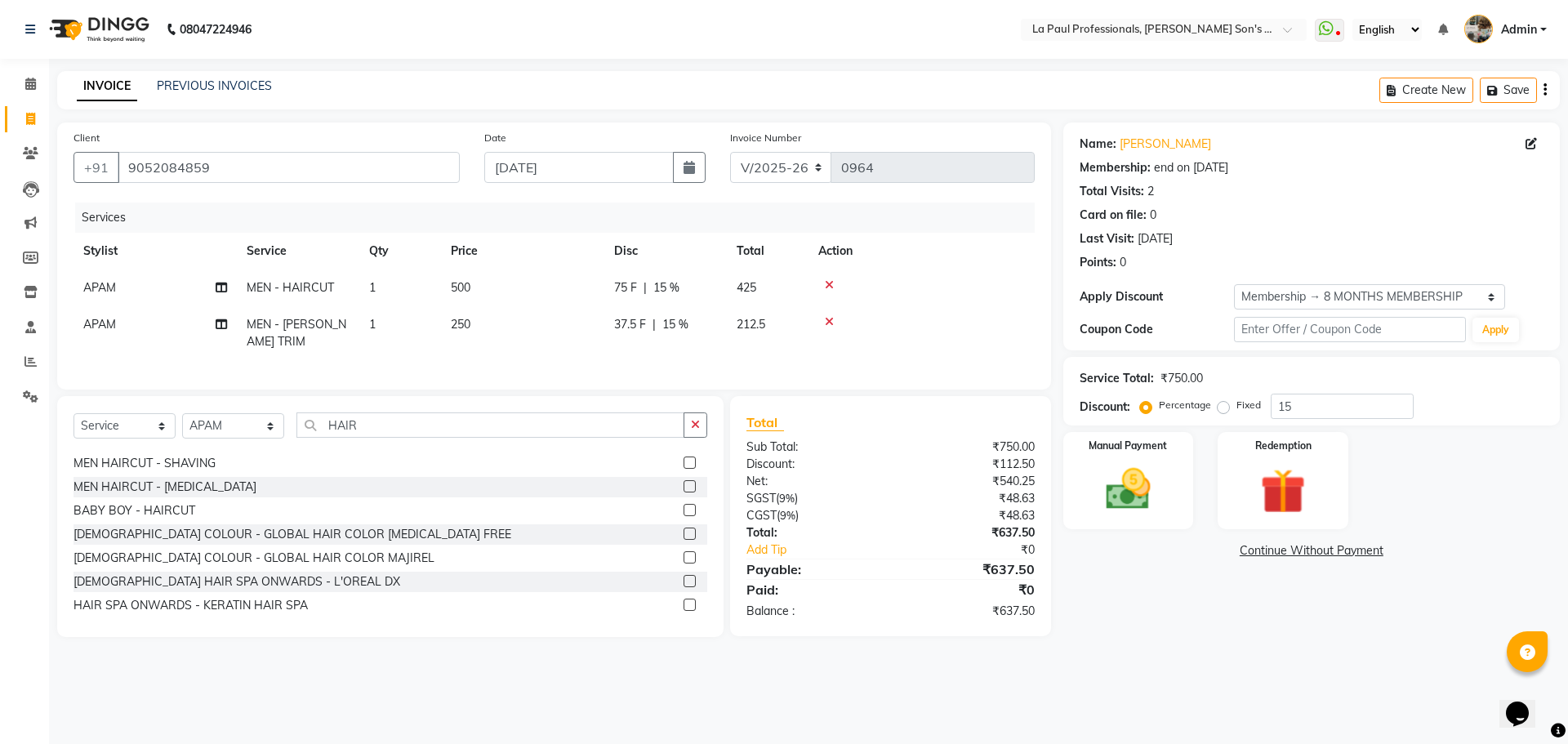
click at [683, 540] on label at bounding box center [689, 534] width 12 height 12
click at [683, 540] on input "checkbox" at bounding box center [689, 534] width 10 height 10
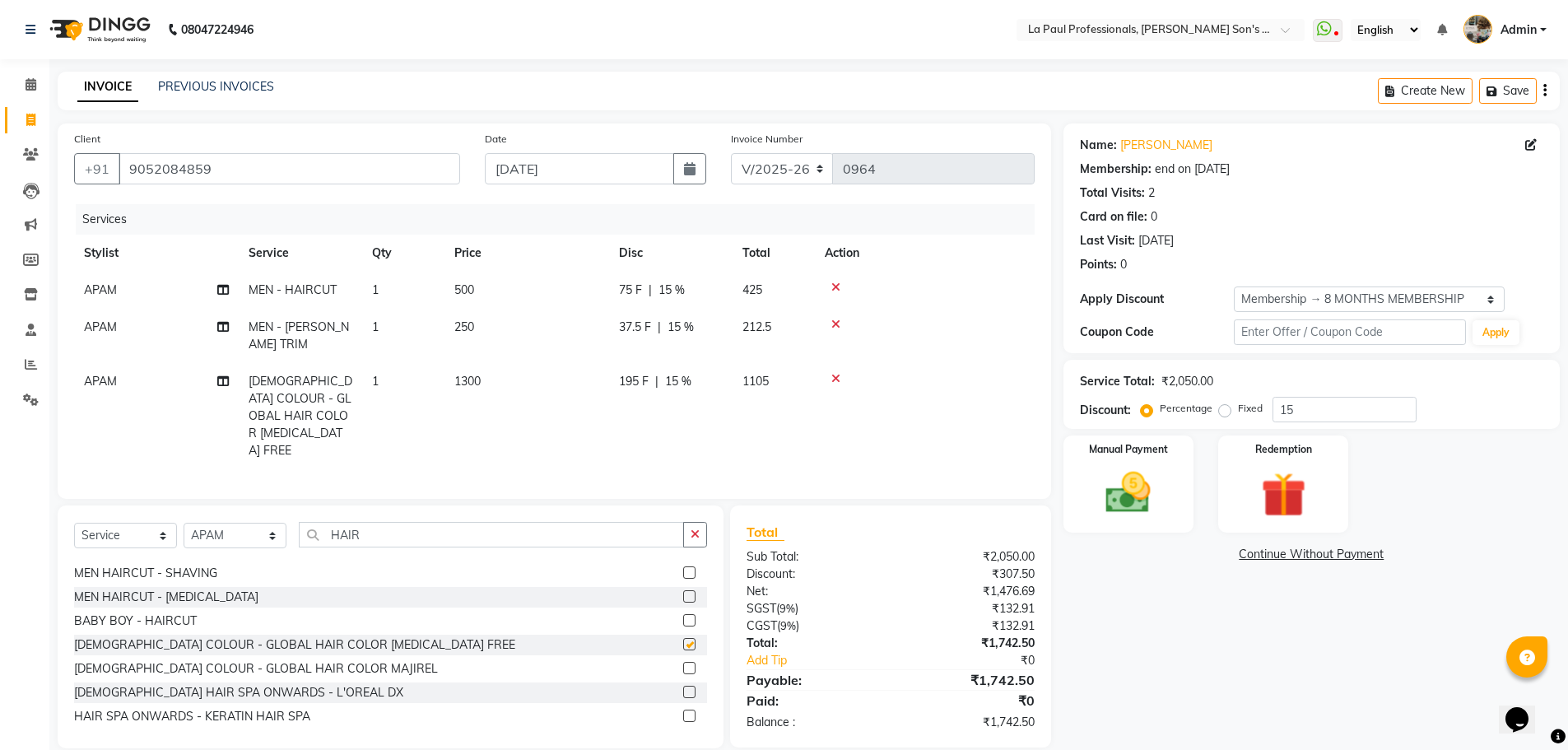
checkbox input "false"
